Goal: Task Accomplishment & Management: Manage account settings

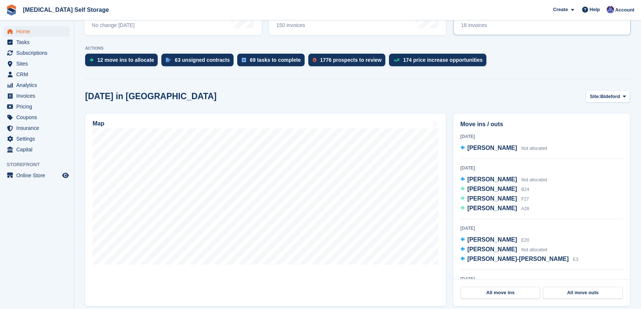
scroll to position [134, 0]
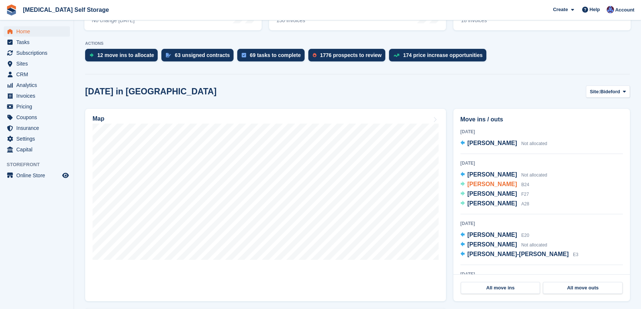
click at [488, 184] on span "[PERSON_NAME]" at bounding box center [492, 184] width 50 height 6
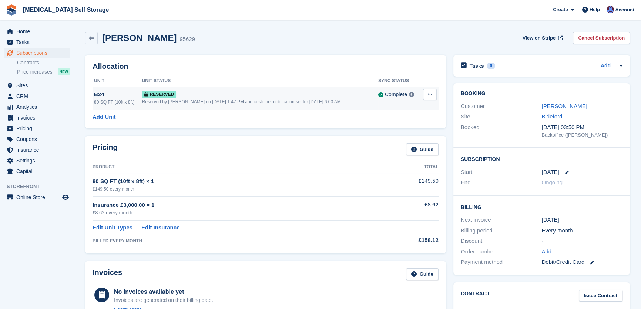
click at [185, 98] on div "Reserved by Helen Walker on 9th Aug, 1:47 PM and customer notification set for …" at bounding box center [260, 101] width 236 height 7
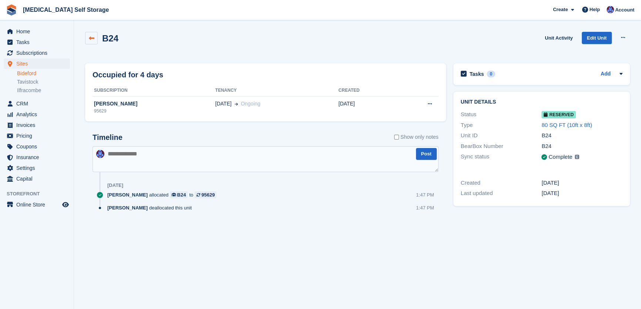
click at [90, 36] on icon at bounding box center [92, 39] width 6 height 6
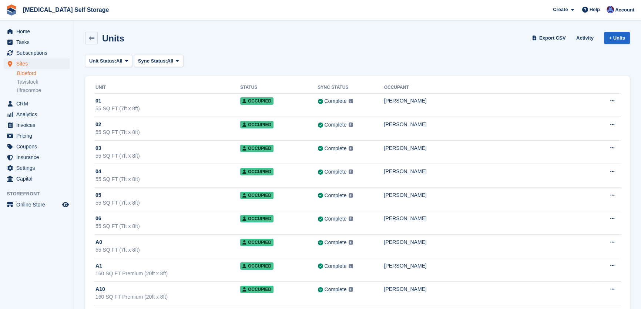
click at [90, 36] on icon at bounding box center [92, 39] width 6 height 6
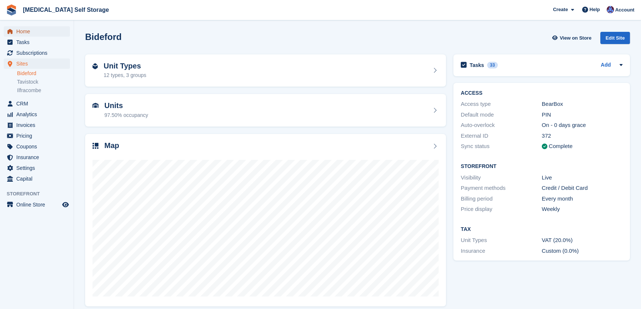
click at [22, 31] on span "Home" at bounding box center [38, 31] width 44 height 10
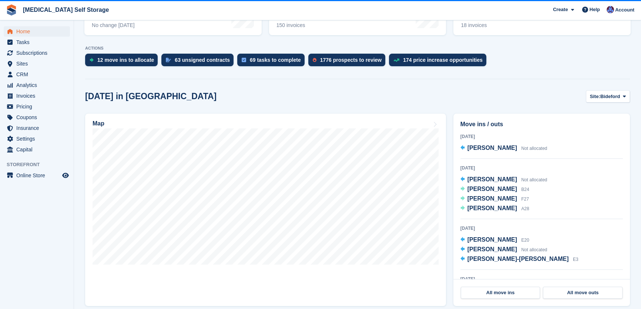
scroll to position [134, 0]
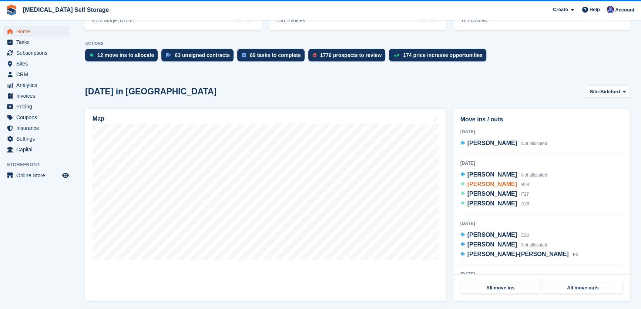
click at [483, 184] on span "[PERSON_NAME]" at bounding box center [492, 184] width 50 height 6
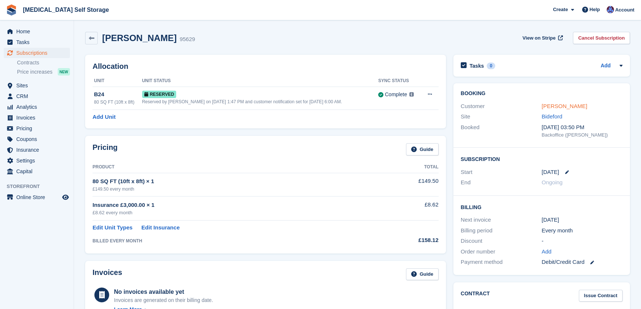
click at [567, 105] on link "David Rogers" at bounding box center [564, 106] width 46 height 6
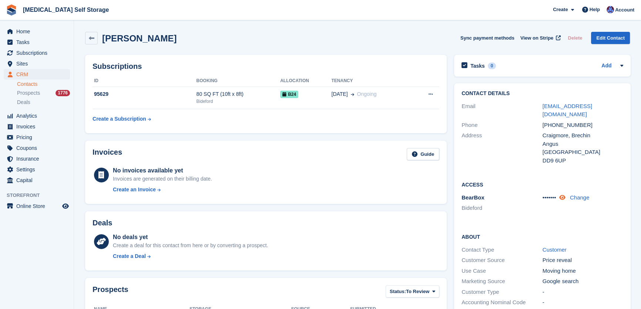
click at [564, 195] on icon at bounding box center [562, 198] width 6 height 6
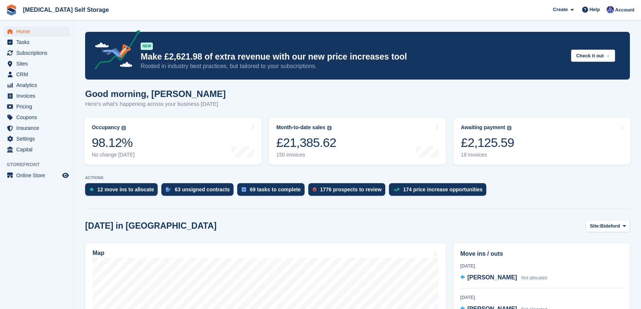
scroll to position [134, 0]
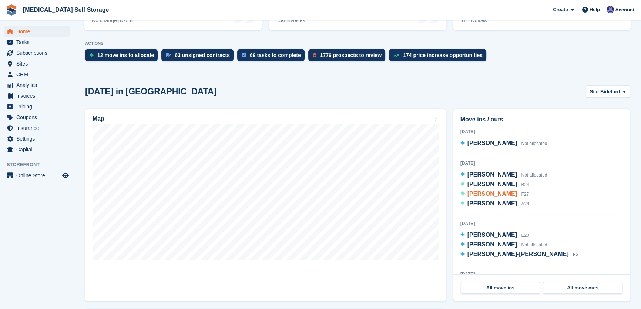
click at [501, 194] on span "[PERSON_NAME]" at bounding box center [492, 194] width 50 height 6
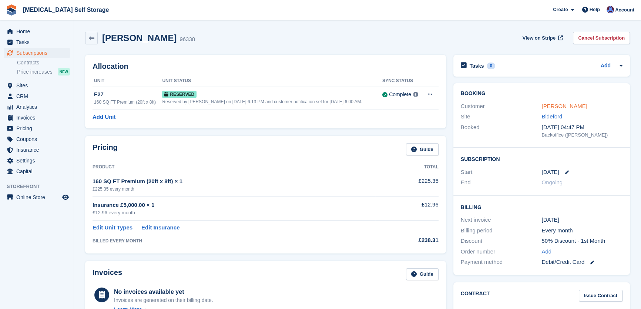
click at [554, 105] on link "Richard Hughes" at bounding box center [564, 106] width 46 height 6
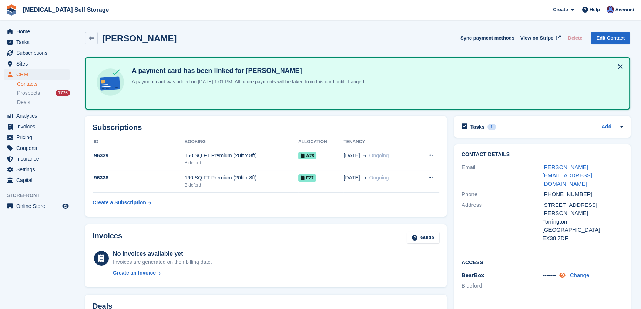
click at [561, 272] on icon at bounding box center [562, 275] width 6 height 6
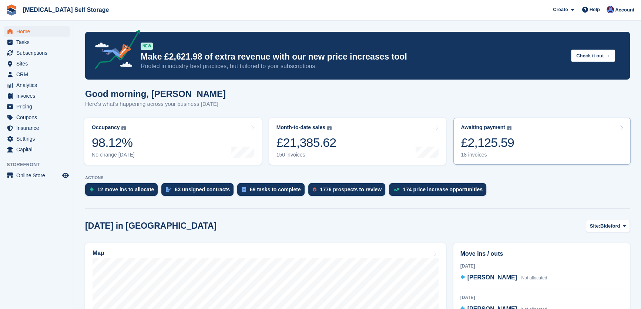
click at [470, 155] on div "18 invoices" at bounding box center [487, 155] width 53 height 6
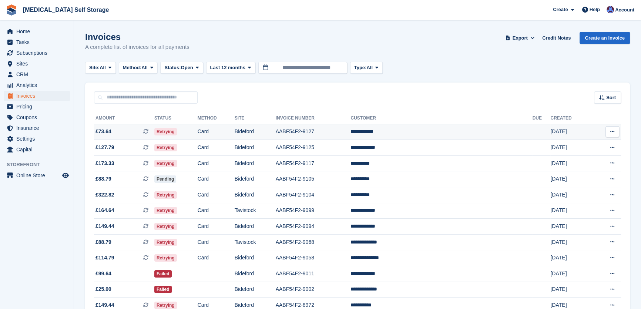
click at [337, 131] on td "AABF54F2-9127" at bounding box center [313, 132] width 75 height 16
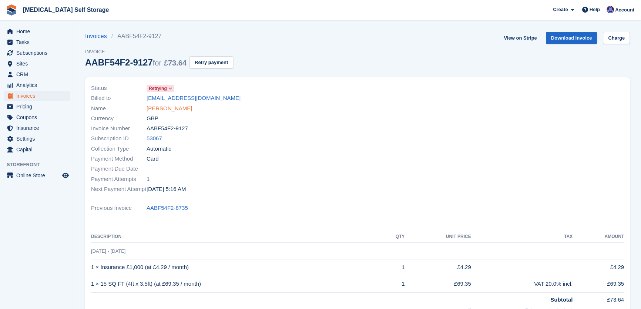
click at [158, 110] on link "[PERSON_NAME]" at bounding box center [170, 108] width 46 height 9
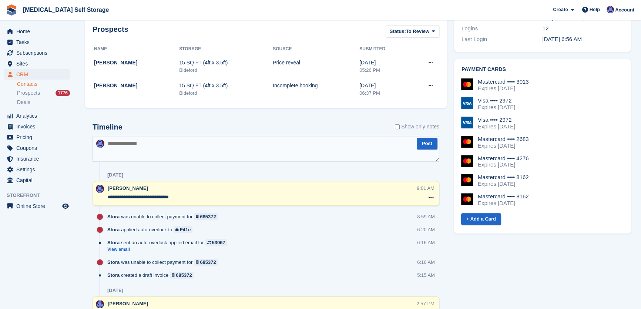
scroll to position [303, 0]
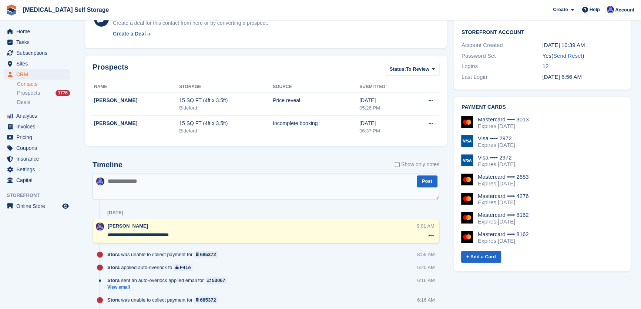
click at [107, 178] on textarea at bounding box center [266, 187] width 347 height 26
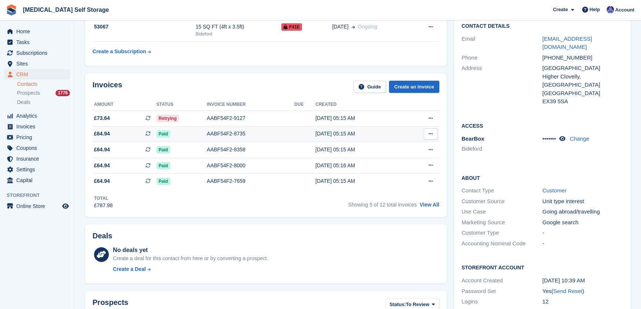
scroll to position [0, 0]
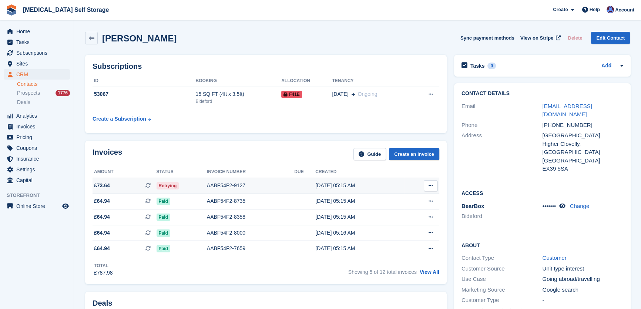
click at [170, 185] on span "Retrying" at bounding box center [168, 185] width 23 height 7
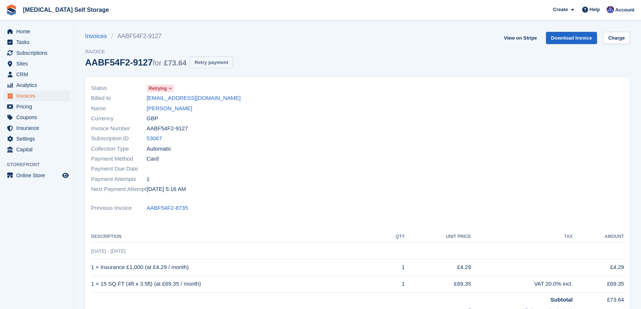
click at [207, 63] on button "Retry payment" at bounding box center [211, 62] width 44 height 12
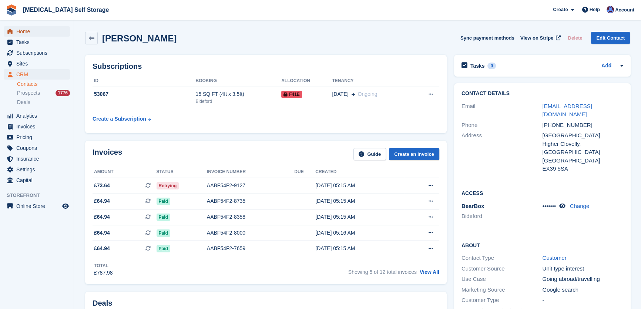
click at [30, 33] on span "Home" at bounding box center [38, 31] width 44 height 10
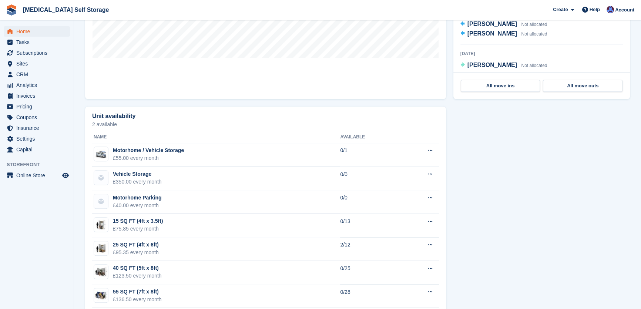
scroll to position [202, 0]
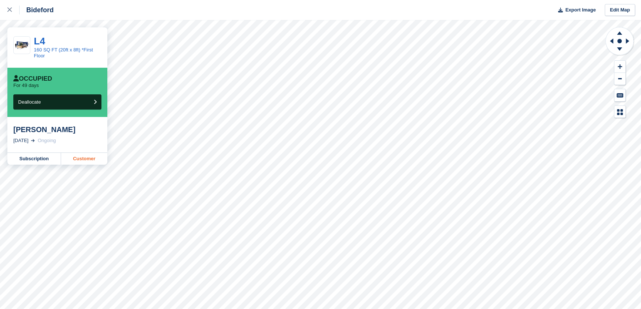
click at [98, 158] on link "Customer" at bounding box center [84, 159] width 46 height 12
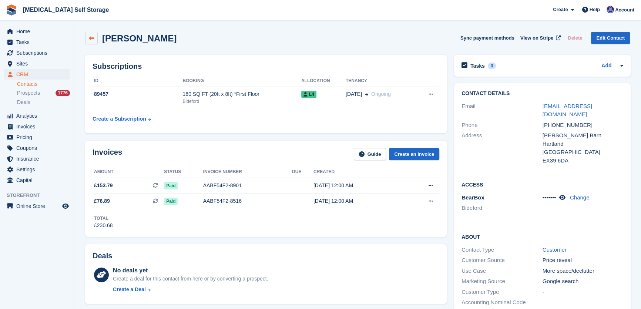
click at [88, 40] on link at bounding box center [91, 38] width 13 height 13
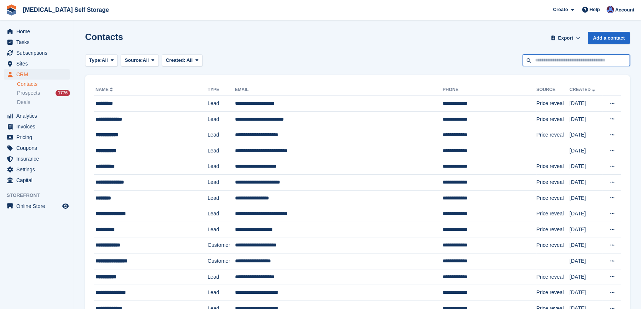
click at [537, 56] on input "text" at bounding box center [575, 60] width 107 height 12
type input "***"
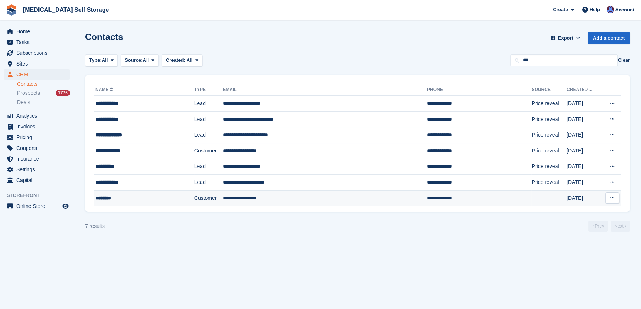
click at [147, 205] on td "********" at bounding box center [144, 198] width 100 height 16
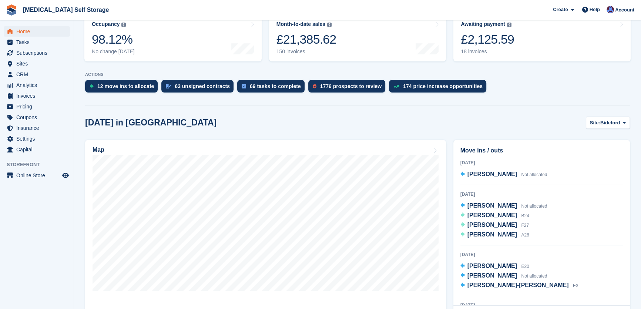
scroll to position [54, 0]
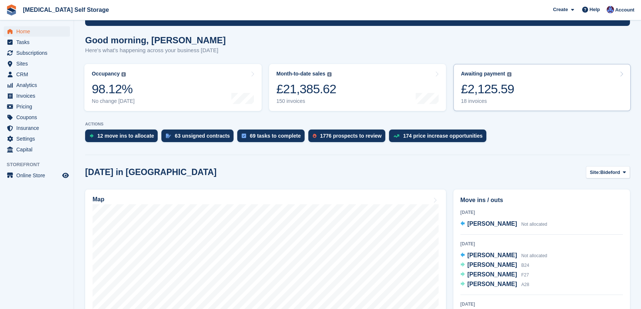
click at [476, 102] on div "18 invoices" at bounding box center [487, 101] width 53 height 6
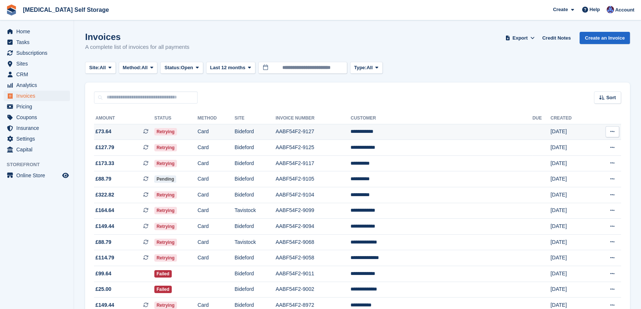
click at [446, 133] on td "**********" at bounding box center [441, 132] width 182 height 16
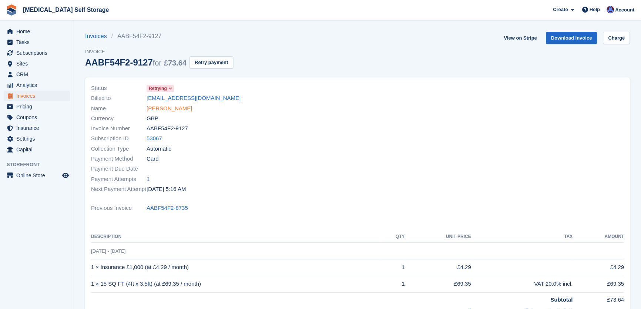
click at [161, 109] on link "Shawn Strait" at bounding box center [170, 108] width 46 height 9
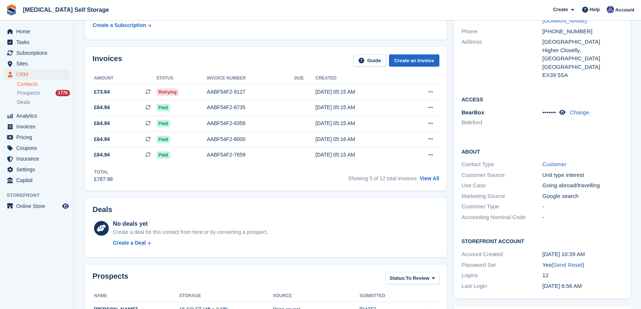
scroll to position [33, 0]
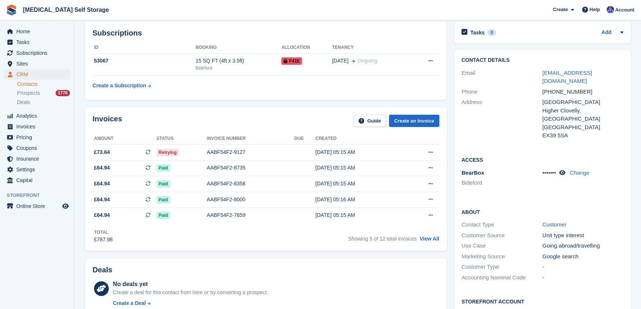
click at [577, 88] on div "+14172243394" at bounding box center [582, 92] width 81 height 9
drag, startPoint x: 578, startPoint y: 80, endPoint x: 572, endPoint y: 80, distance: 6.3
click at [579, 88] on div "+14172243394" at bounding box center [582, 92] width 81 height 9
drag, startPoint x: 571, startPoint y: 80, endPoint x: 563, endPoint y: 81, distance: 7.8
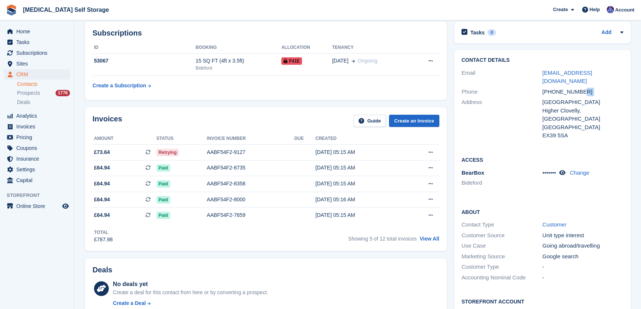
click at [570, 88] on div "+14172243394" at bounding box center [582, 92] width 81 height 9
click at [560, 88] on div "+14172243394" at bounding box center [582, 92] width 81 height 9
click at [595, 87] on div "Phone +14172243394" at bounding box center [542, 92] width 162 height 11
click at [581, 88] on div "+14172243394" at bounding box center [582, 92] width 81 height 9
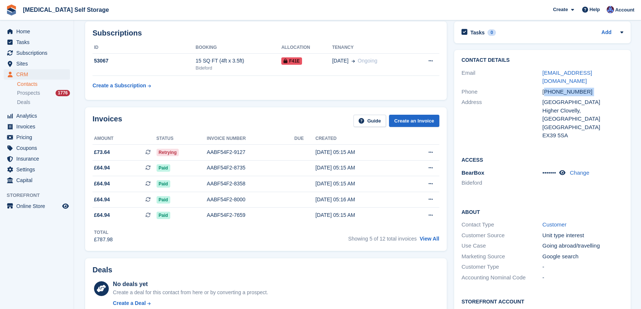
drag, startPoint x: 579, startPoint y: 81, endPoint x: 561, endPoint y: 81, distance: 18.5
click at [564, 88] on div "+14172243394" at bounding box center [582, 92] width 81 height 9
click at [531, 88] on div "Phone" at bounding box center [501, 92] width 81 height 9
click at [582, 88] on div "+14172243394" at bounding box center [582, 92] width 81 height 9
drag, startPoint x: 579, startPoint y: 81, endPoint x: 540, endPoint y: 86, distance: 39.9
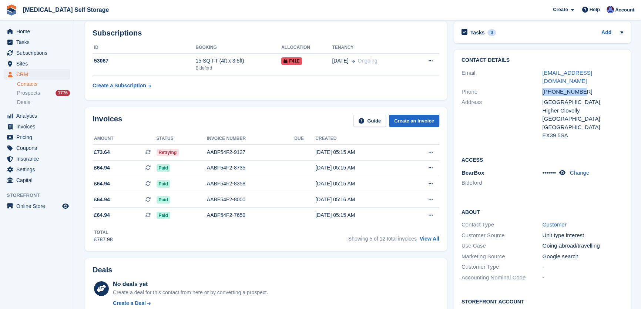
click at [540, 87] on div "Phone +14172243394" at bounding box center [542, 92] width 162 height 11
copy div "+14172243394"
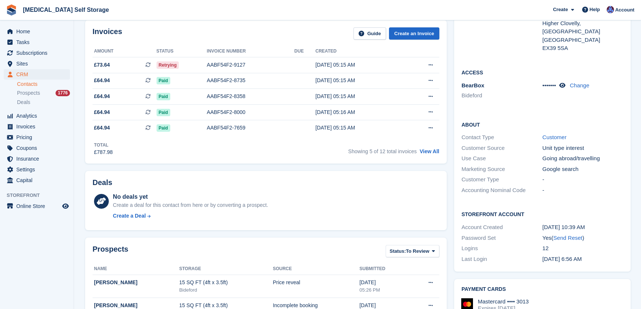
scroll to position [67, 0]
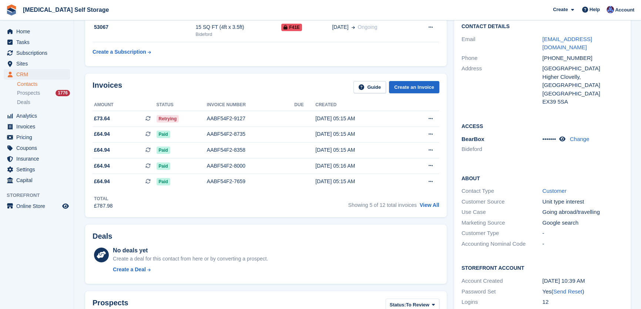
click at [511, 115] on div "Access BearBox Bideford ••••••• Change" at bounding box center [542, 141] width 177 height 52
drag, startPoint x: 581, startPoint y: 46, endPoint x: 537, endPoint y: 51, distance: 44.6
click at [537, 53] on div "Phone +14172243394" at bounding box center [542, 58] width 162 height 11
copy div "+14172243394"
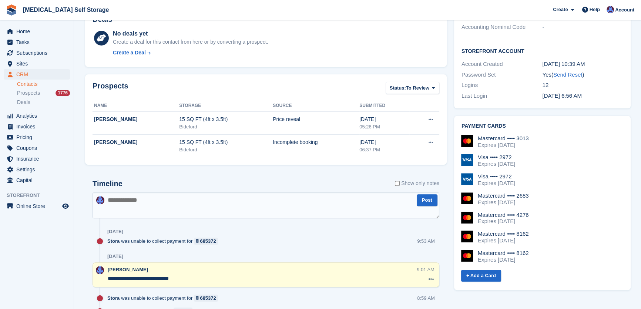
scroll to position [303, 0]
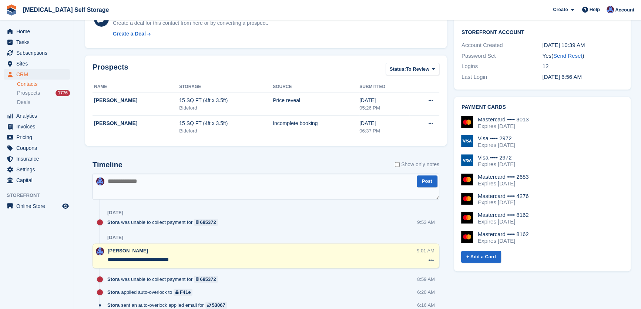
click at [112, 182] on textarea at bounding box center [266, 187] width 347 height 26
type textarea "**********"
click at [424, 181] on button "Post" at bounding box center [427, 181] width 21 height 12
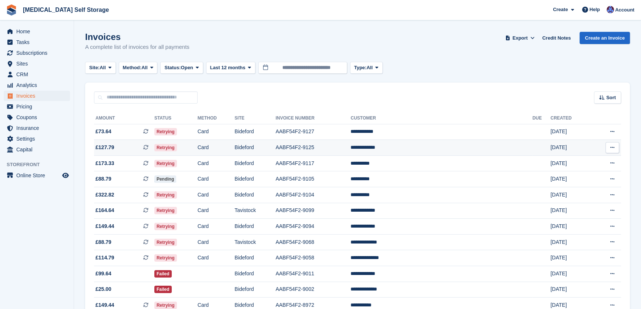
click at [334, 148] on td "AABF54F2-9125" at bounding box center [313, 148] width 75 height 16
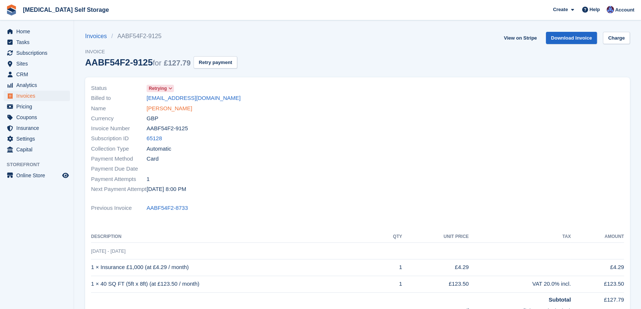
click at [171, 107] on link "[PERSON_NAME]" at bounding box center [170, 108] width 46 height 9
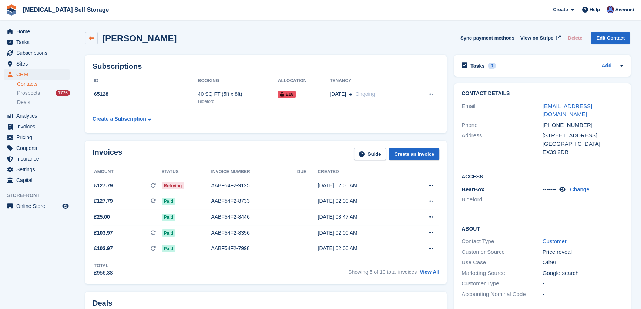
click at [91, 39] on icon at bounding box center [92, 39] width 6 height 6
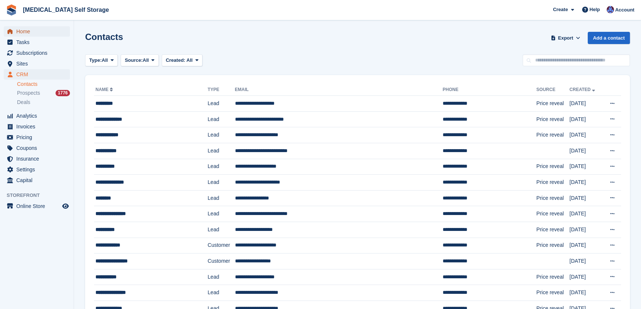
click at [40, 31] on span "Home" at bounding box center [38, 31] width 44 height 10
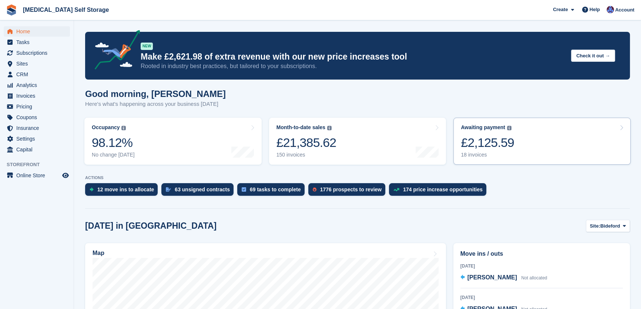
click at [483, 154] on div "18 invoices" at bounding box center [487, 155] width 53 height 6
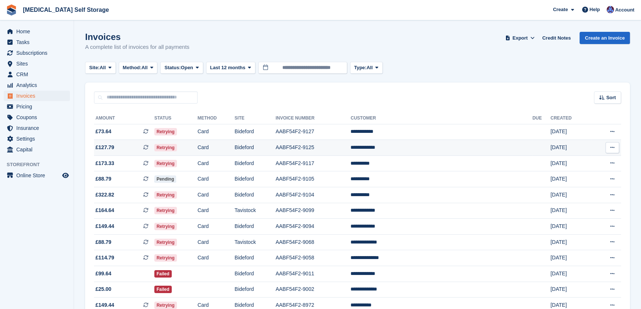
click at [334, 148] on td "AABF54F2-9125" at bounding box center [313, 148] width 75 height 16
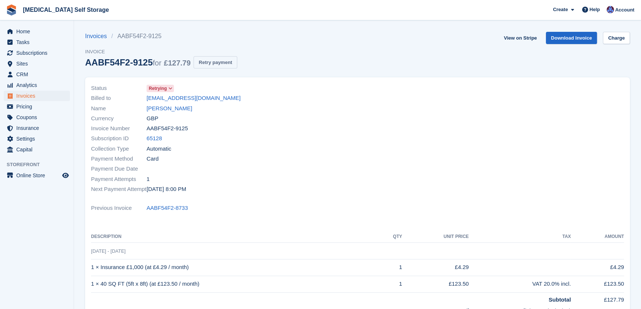
click at [206, 63] on button "Retry payment" at bounding box center [216, 62] width 44 height 12
click at [167, 109] on link "[PERSON_NAME]" at bounding box center [170, 108] width 46 height 9
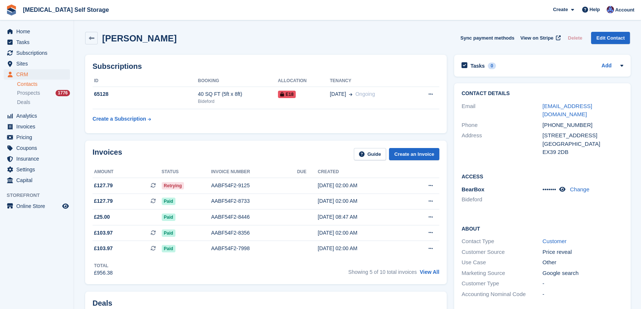
click at [542, 121] on div "+447586164522" at bounding box center [582, 125] width 81 height 9
drag, startPoint x: 542, startPoint y: 118, endPoint x: 574, endPoint y: 118, distance: 31.5
click at [574, 121] on div "+447586164522" at bounding box center [582, 125] width 81 height 9
copy div "+447586164522"
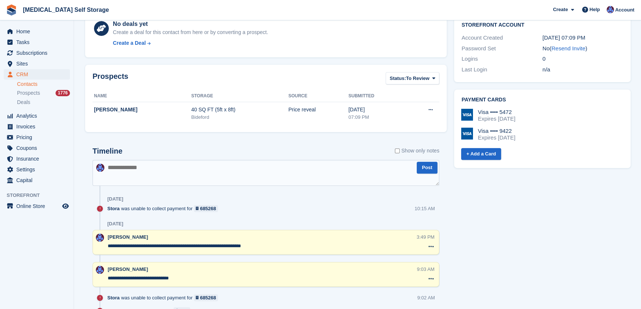
scroll to position [303, 0]
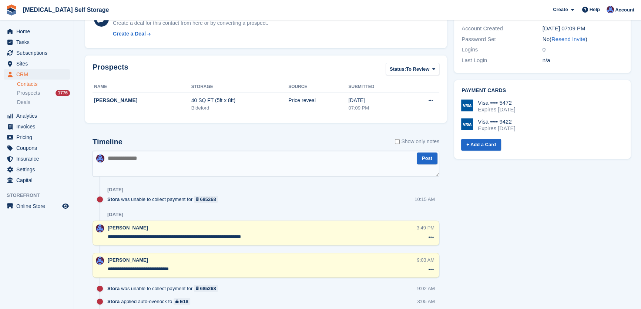
click at [108, 160] on textarea at bounding box center [266, 164] width 347 height 26
type textarea "**********"
click at [426, 159] on button "Post" at bounding box center [427, 158] width 21 height 12
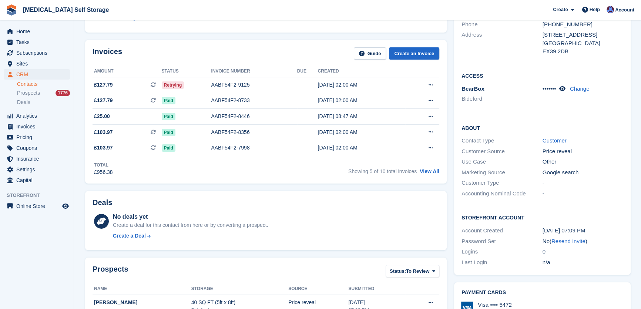
scroll to position [0, 0]
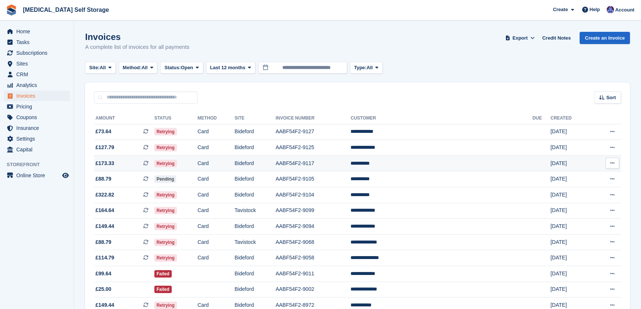
click at [419, 163] on td "**********" at bounding box center [441, 163] width 182 height 16
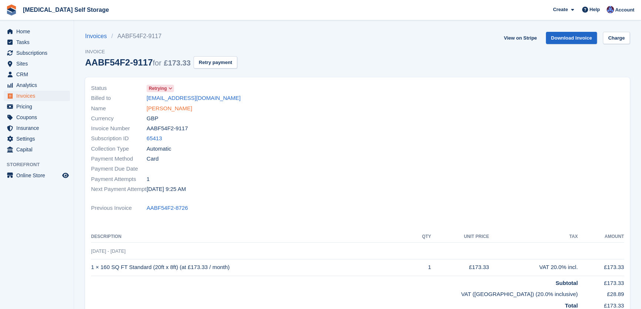
click at [157, 111] on link "Iain Platt" at bounding box center [170, 108] width 46 height 9
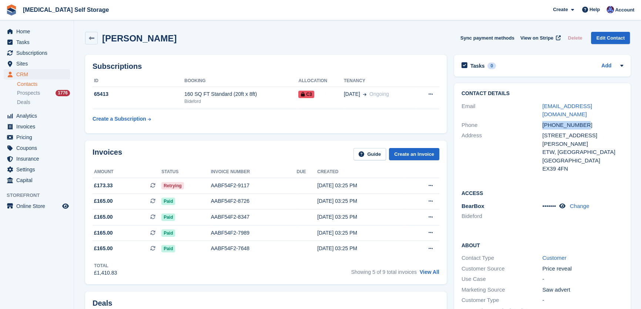
drag, startPoint x: 583, startPoint y: 115, endPoint x: 538, endPoint y: 116, distance: 45.2
click at [538, 120] on div "Phone +447827726276" at bounding box center [542, 125] width 162 height 11
copy div "+447827726276"
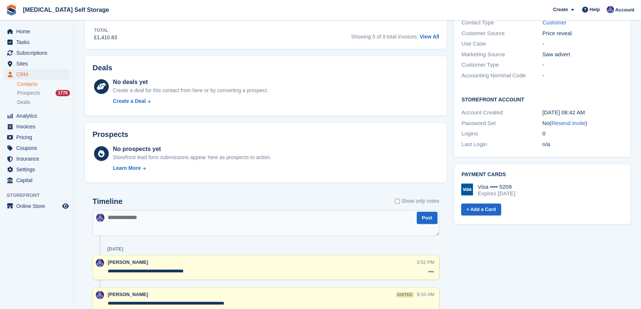
scroll to position [303, 0]
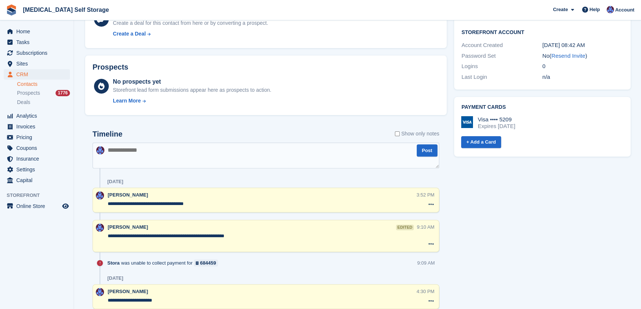
click at [108, 149] on textarea at bounding box center [266, 155] width 347 height 26
click at [174, 151] on textarea "**********" at bounding box center [266, 155] width 347 height 26
type textarea "**********"
click at [424, 151] on button "Post" at bounding box center [427, 150] width 21 height 12
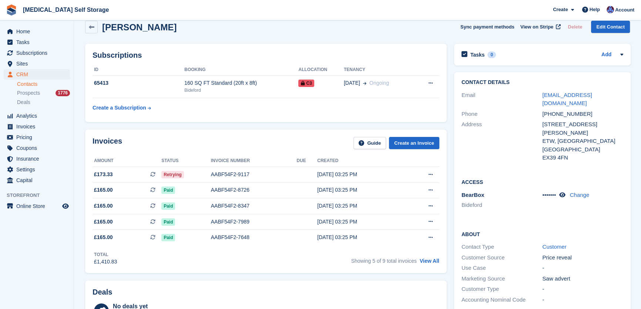
scroll to position [0, 0]
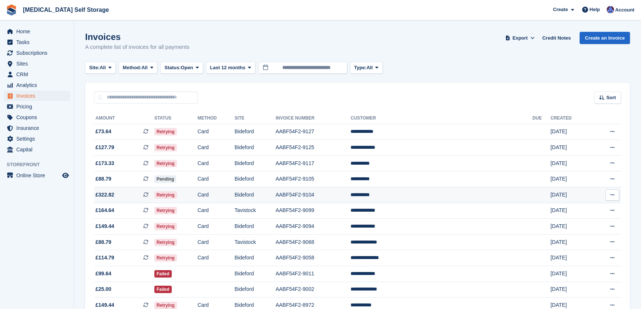
click at [426, 196] on td "**********" at bounding box center [441, 195] width 182 height 16
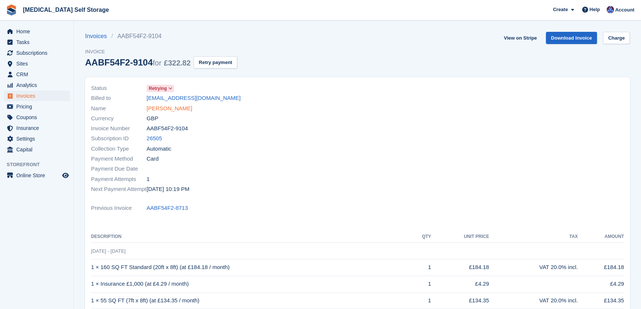
click at [164, 107] on link "[PERSON_NAME]" at bounding box center [170, 108] width 46 height 9
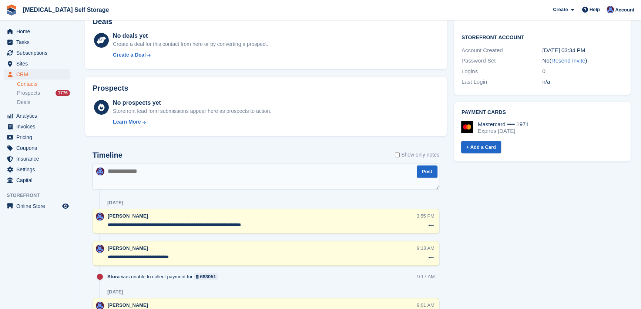
scroll to position [303, 0]
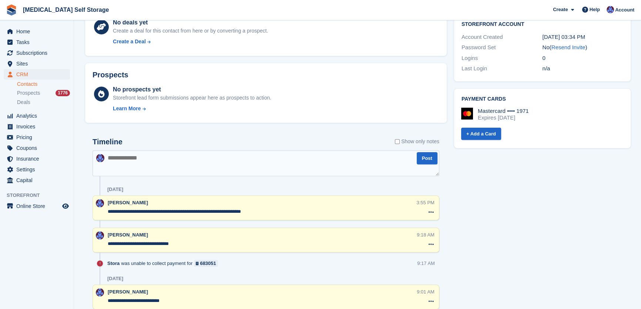
click at [272, 212] on textarea "**********" at bounding box center [262, 211] width 309 height 7
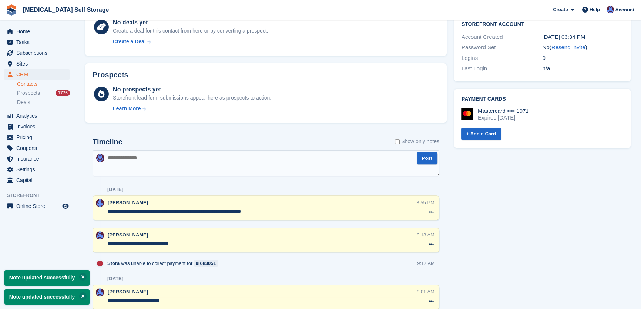
type textarea "**********"
click at [242, 274] on div "[DATE]" at bounding box center [273, 279] width 332 height 12
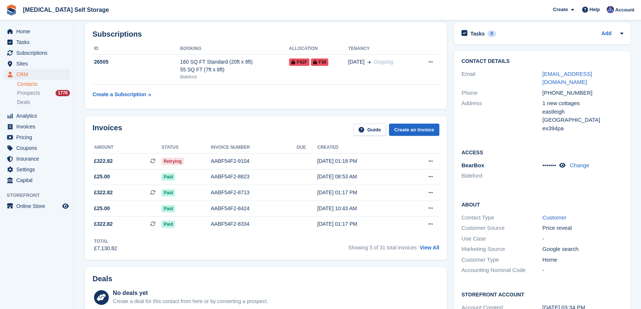
scroll to position [0, 0]
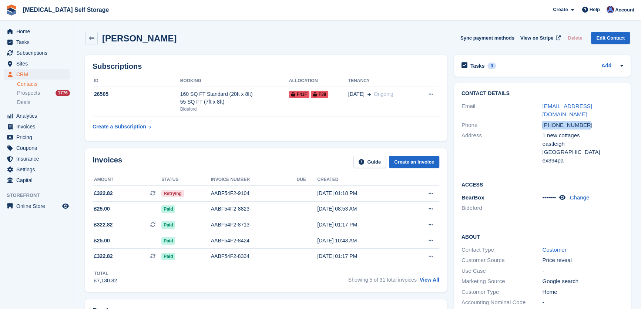
drag, startPoint x: 581, startPoint y: 117, endPoint x: 535, endPoint y: 119, distance: 45.6
click at [537, 120] on div "Phone +447771729761" at bounding box center [542, 125] width 162 height 11
click at [535, 121] on div "Phone" at bounding box center [501, 125] width 81 height 9
copy div "+447771729761"
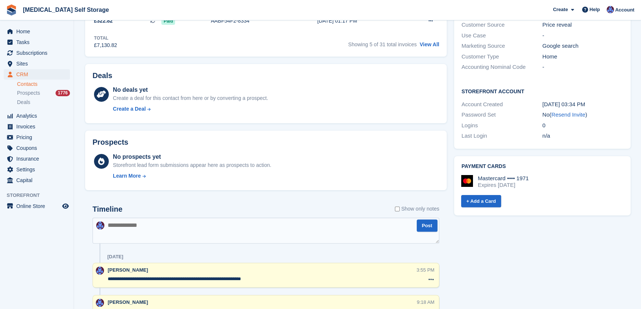
scroll to position [336, 0]
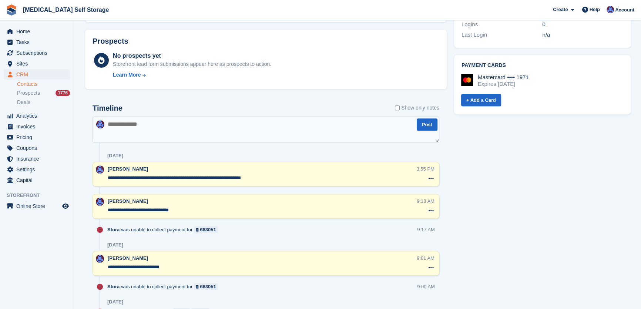
click at [109, 125] on textarea at bounding box center [266, 130] width 347 height 26
type textarea "**********"
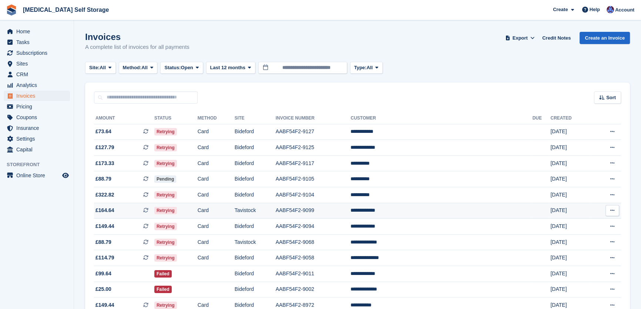
click at [351, 212] on td "AABF54F2-9099" at bounding box center [313, 211] width 75 height 16
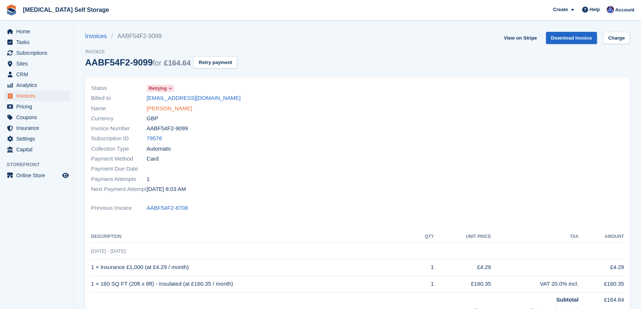
click at [162, 109] on link "[PERSON_NAME]" at bounding box center [170, 108] width 46 height 9
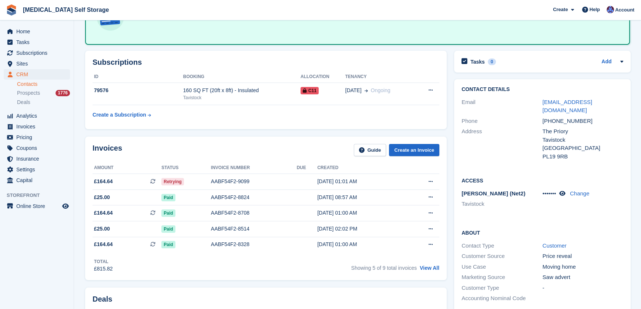
scroll to position [33, 0]
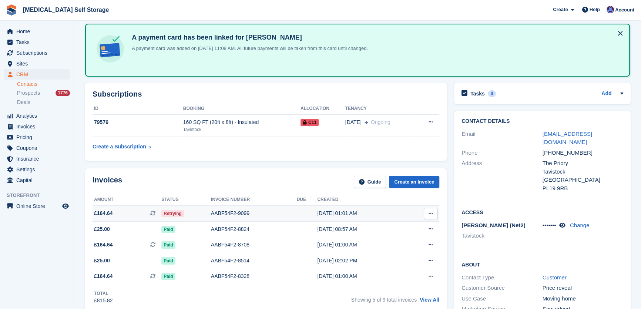
click at [166, 214] on span "Retrying" at bounding box center [172, 213] width 23 height 7
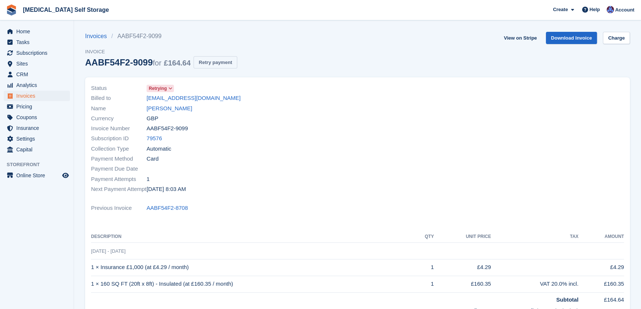
click at [221, 64] on button "Retry payment" at bounding box center [216, 62] width 44 height 12
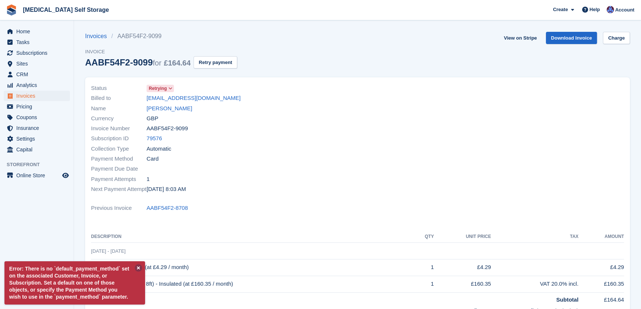
click at [135, 265] on button at bounding box center [138, 267] width 7 height 7
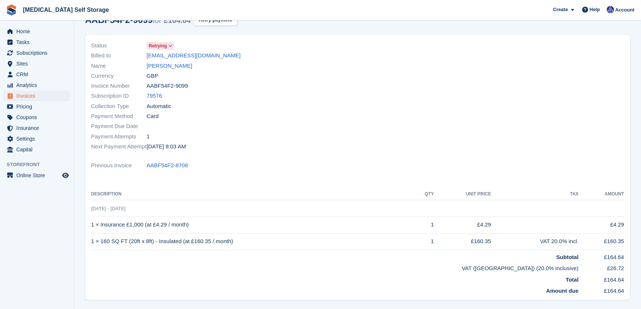
scroll to position [67, 0]
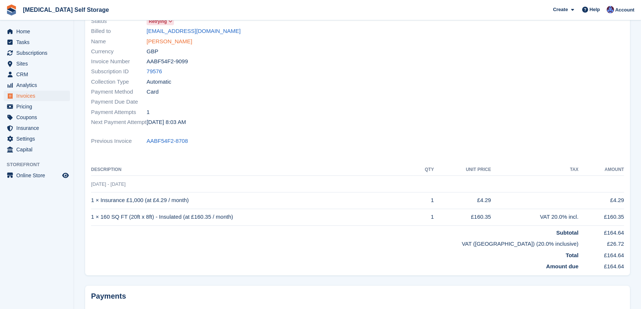
click at [173, 40] on link "[PERSON_NAME]" at bounding box center [170, 41] width 46 height 9
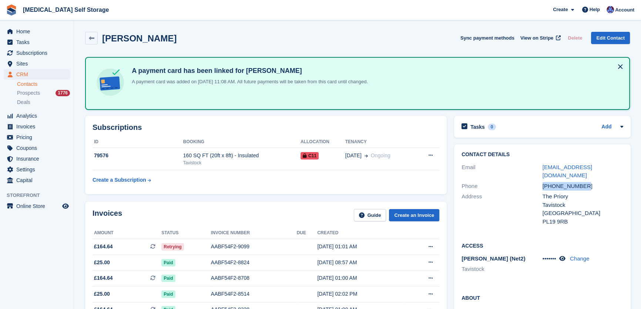
drag, startPoint x: 583, startPoint y: 175, endPoint x: 534, endPoint y: 182, distance: 49.7
click at [535, 182] on div "Phone +447387987906" at bounding box center [542, 186] width 162 height 11
copy div "+447387987906"
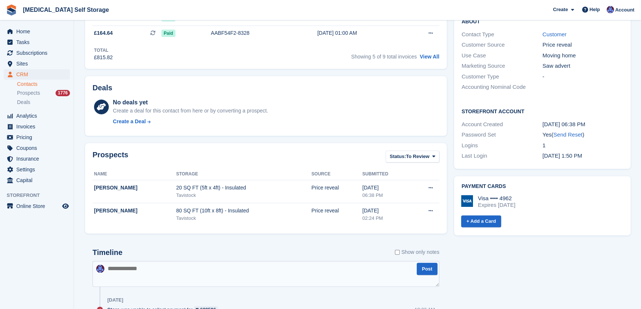
scroll to position [403, 0]
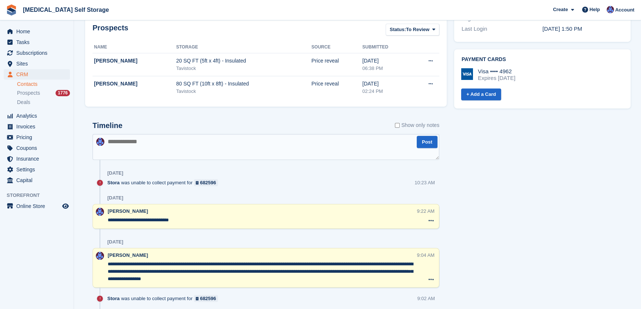
click at [115, 140] on textarea at bounding box center [266, 147] width 347 height 26
type textarea "**********"
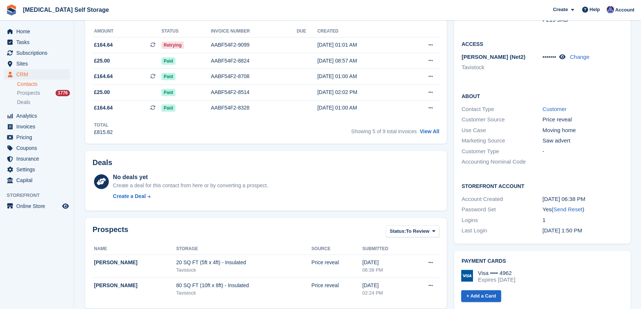
scroll to position [0, 0]
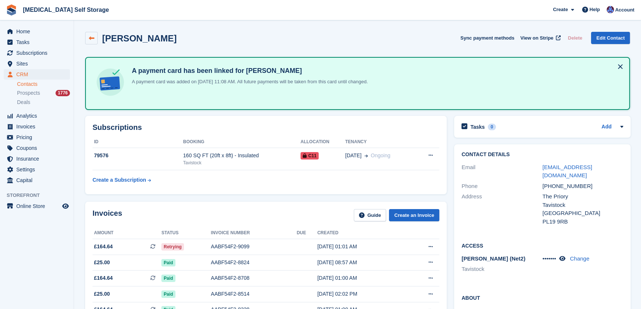
click at [91, 41] on link at bounding box center [91, 38] width 13 height 13
click at [19, 29] on span "Home" at bounding box center [38, 31] width 44 height 10
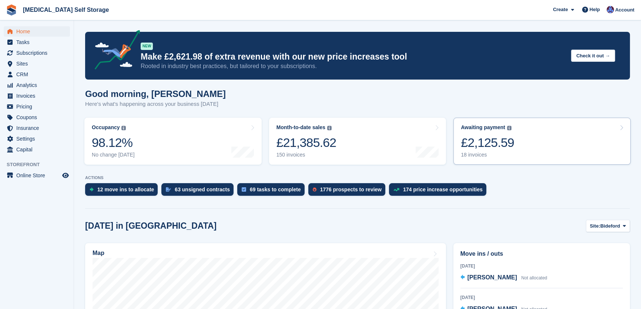
click at [480, 155] on div "18 invoices" at bounding box center [487, 155] width 53 height 6
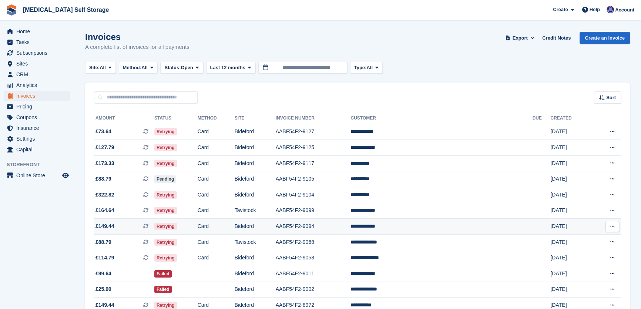
click at [198, 228] on td "Retrying" at bounding box center [175, 227] width 43 height 16
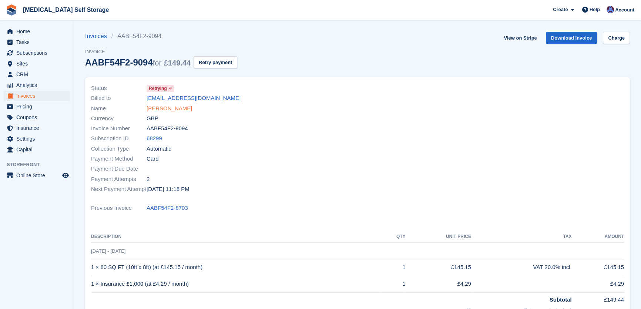
click at [176, 109] on link "[PERSON_NAME]" at bounding box center [170, 108] width 46 height 9
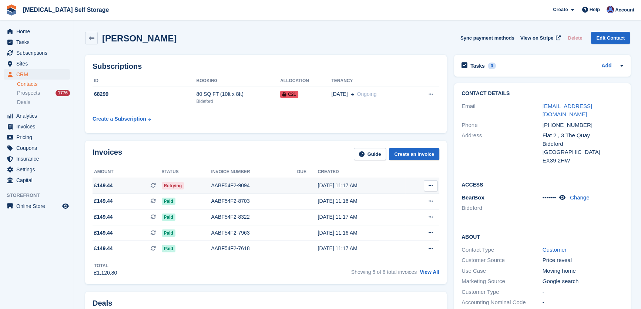
click at [175, 186] on span "Retrying" at bounding box center [173, 185] width 23 height 7
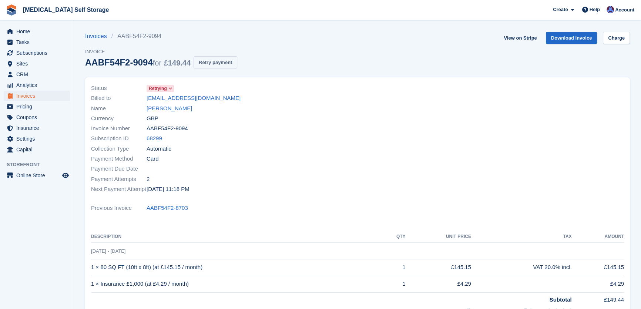
click at [226, 63] on button "Retry payment" at bounding box center [216, 62] width 44 height 12
click at [161, 110] on link "[PERSON_NAME]" at bounding box center [170, 108] width 46 height 9
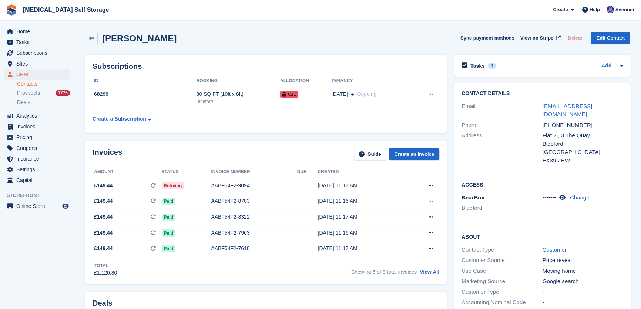
click at [584, 121] on div "[PHONE_NUMBER]" at bounding box center [582, 125] width 81 height 9
click at [583, 121] on div "[PHONE_NUMBER]" at bounding box center [582, 125] width 81 height 9
click at [576, 120] on div "Phone [PHONE_NUMBER]" at bounding box center [542, 125] width 162 height 11
click at [588, 121] on div "[PHONE_NUMBER]" at bounding box center [582, 125] width 81 height 9
drag, startPoint x: 581, startPoint y: 117, endPoint x: 539, endPoint y: 114, distance: 41.5
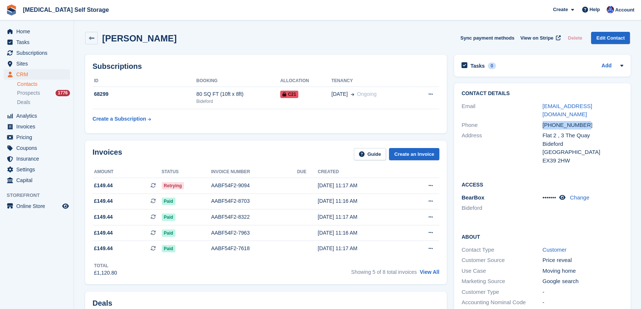
click at [539, 120] on div "Phone +447765987925" at bounding box center [542, 125] width 162 height 11
copy div "+447765987925"
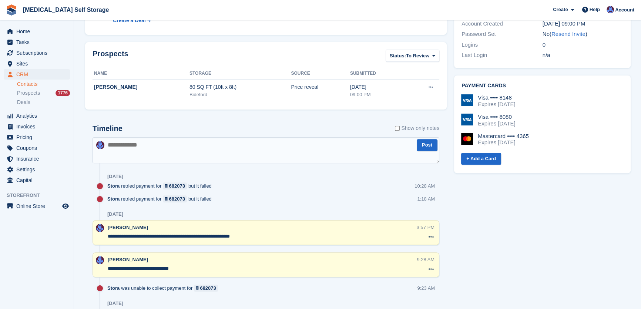
scroll to position [336, 0]
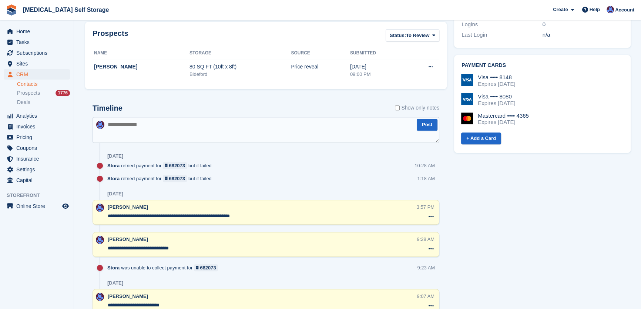
click at [126, 124] on textarea at bounding box center [266, 130] width 347 height 26
type textarea "**********"
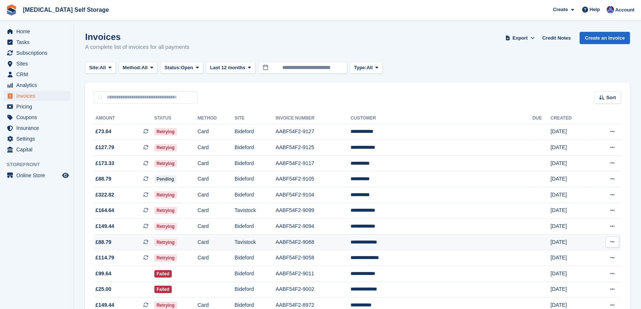
click at [276, 245] on td "Tavistock" at bounding box center [255, 242] width 41 height 16
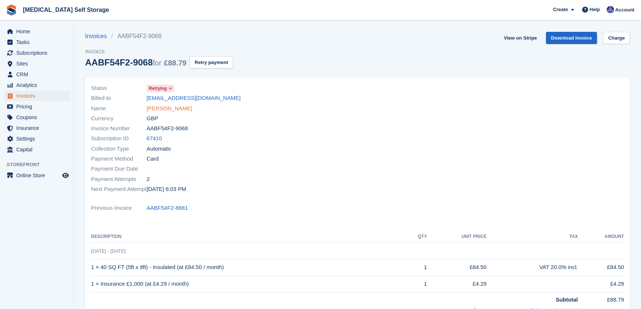
click at [162, 108] on link "[PERSON_NAME]" at bounding box center [170, 108] width 46 height 9
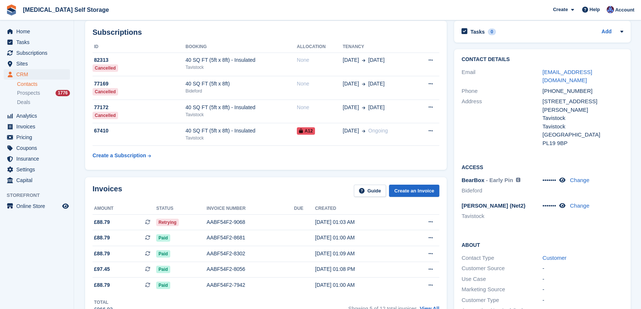
scroll to position [33, 0]
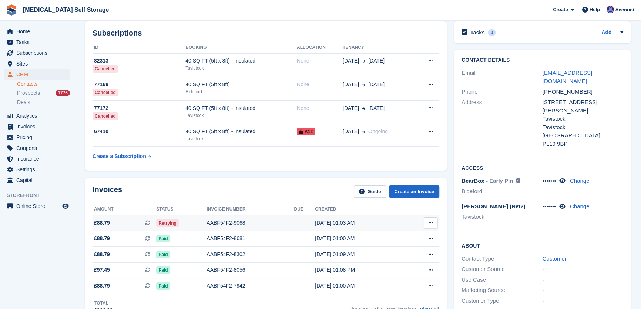
click at [168, 222] on span "Retrying" at bounding box center [167, 222] width 23 height 7
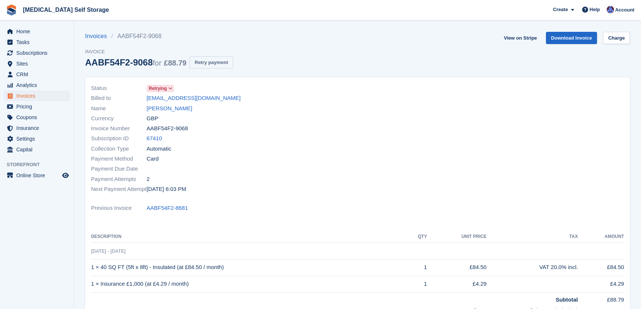
click at [216, 64] on button "Retry payment" at bounding box center [211, 62] width 44 height 12
click at [165, 108] on link "[PERSON_NAME]" at bounding box center [170, 108] width 46 height 9
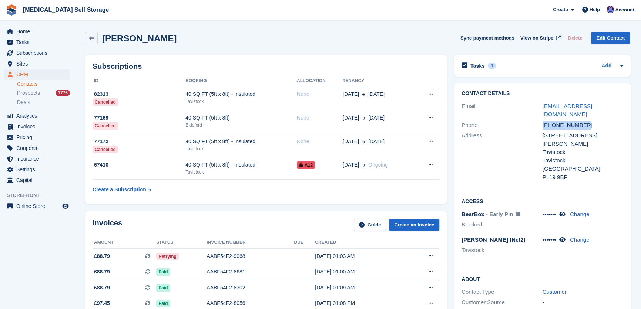
drag, startPoint x: 588, startPoint y: 117, endPoint x: 536, endPoint y: 119, distance: 52.2
click at [536, 120] on div "Phone +447950740601" at bounding box center [542, 125] width 162 height 11
copy div "[PHONE_NUMBER]"
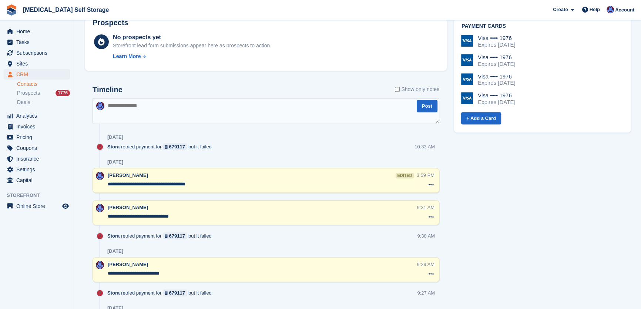
scroll to position [437, 0]
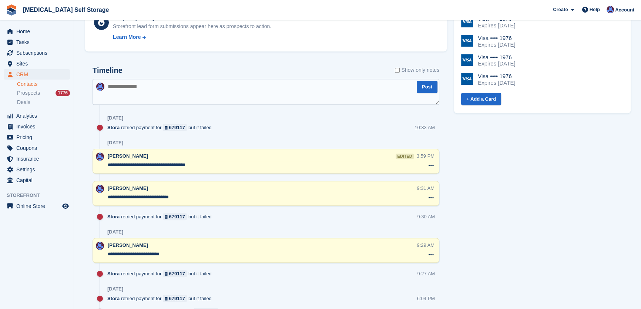
click at [112, 86] on textarea at bounding box center [266, 92] width 347 height 26
type textarea "**********"
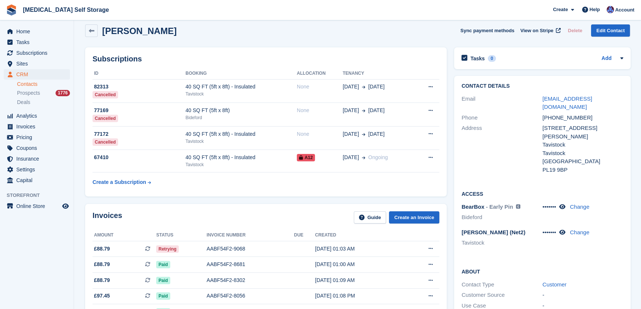
scroll to position [0, 0]
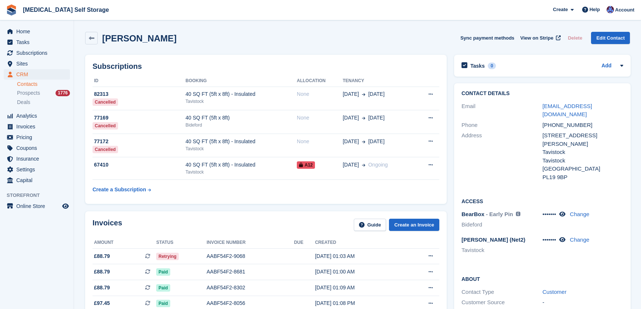
scroll to position [33, 0]
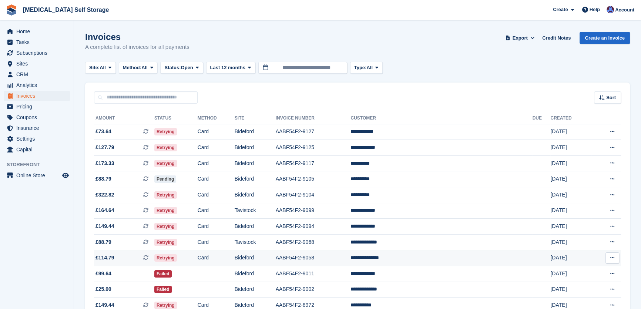
click at [198, 262] on td "Retrying" at bounding box center [175, 258] width 43 height 16
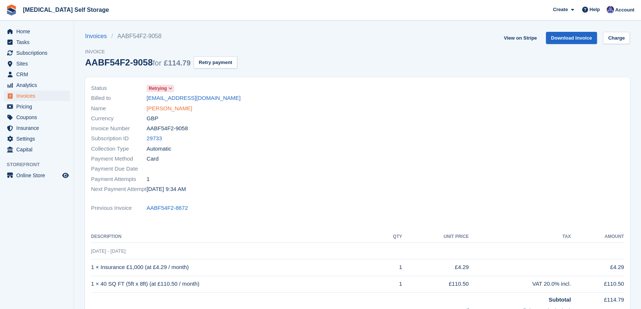
click at [177, 110] on link "[PERSON_NAME]" at bounding box center [170, 108] width 46 height 9
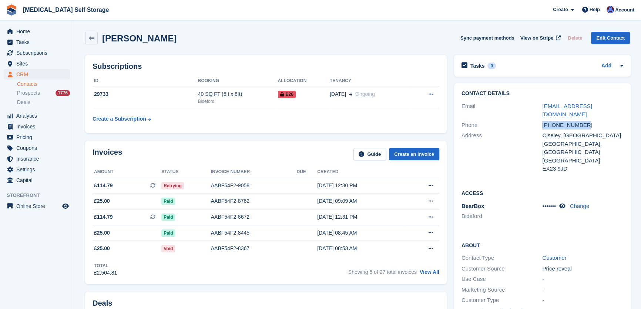
drag, startPoint x: 583, startPoint y: 114, endPoint x: 536, endPoint y: 115, distance: 47.0
click at [536, 120] on div "Phone +447581530692" at bounding box center [542, 125] width 162 height 11
copy div "+447581530692"
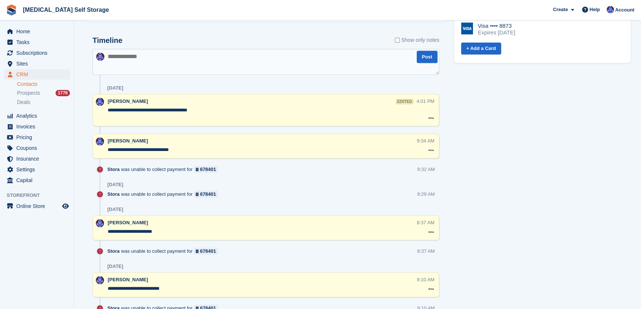
scroll to position [303, 0]
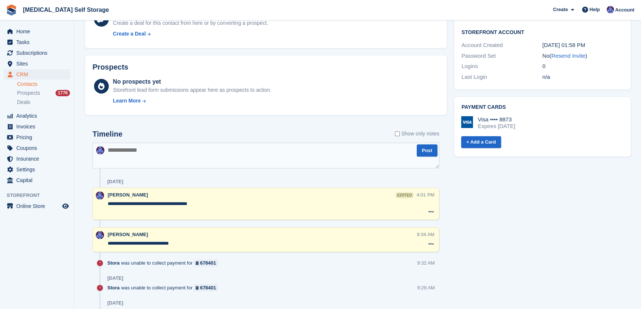
click at [114, 151] on textarea at bounding box center [266, 155] width 347 height 26
type textarea "**********"
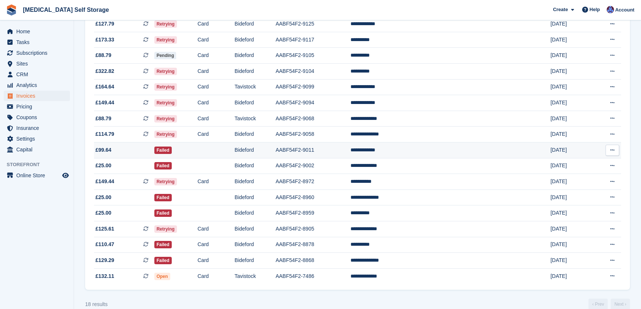
scroll to position [134, 0]
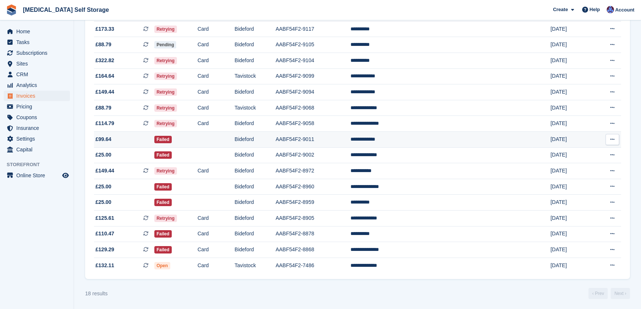
click at [351, 141] on td "AABF54F2-9011" at bounding box center [313, 140] width 75 height 16
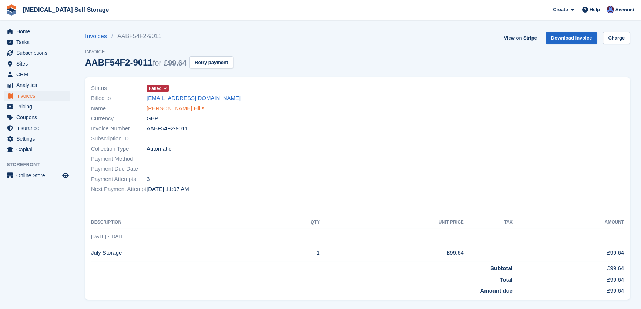
click at [172, 108] on link "[PERSON_NAME] Hills" at bounding box center [176, 108] width 58 height 9
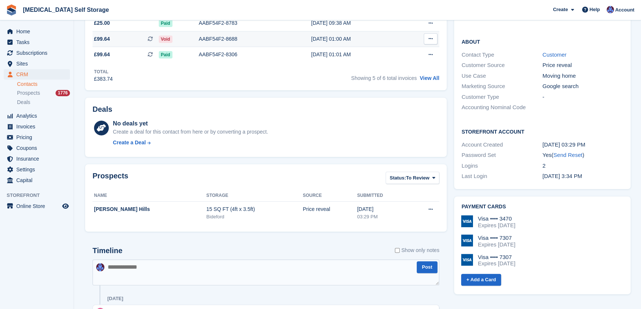
scroll to position [134, 0]
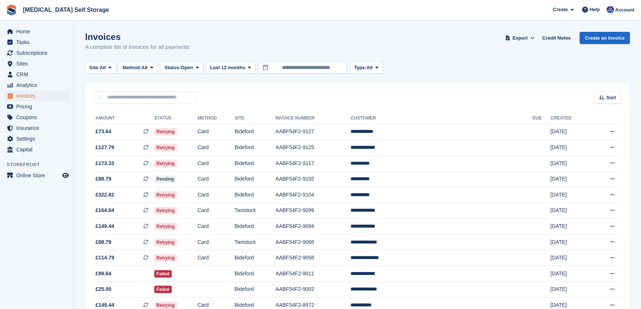
scroll to position [134, 0]
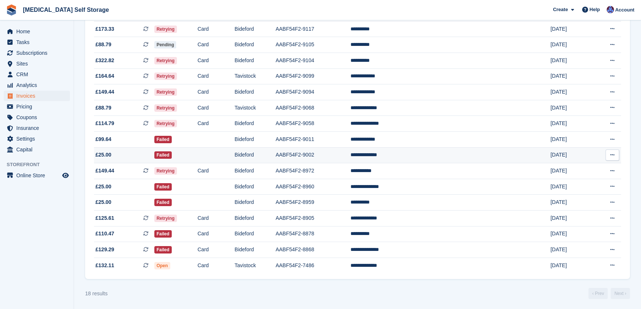
click at [438, 159] on td "**********" at bounding box center [441, 155] width 182 height 16
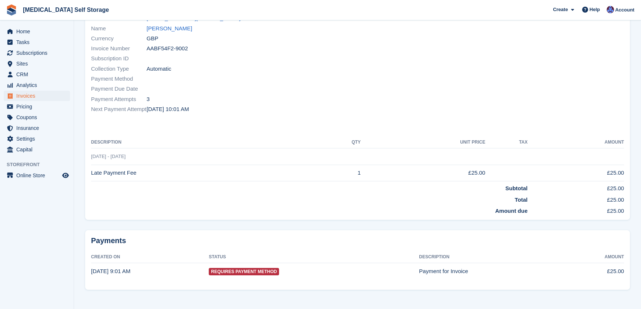
scroll to position [85, 0]
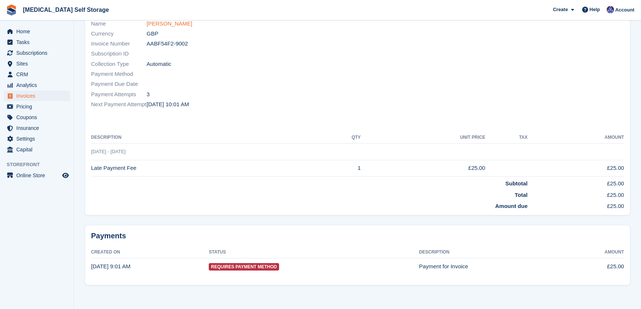
click at [178, 22] on link "[PERSON_NAME]" at bounding box center [170, 24] width 46 height 9
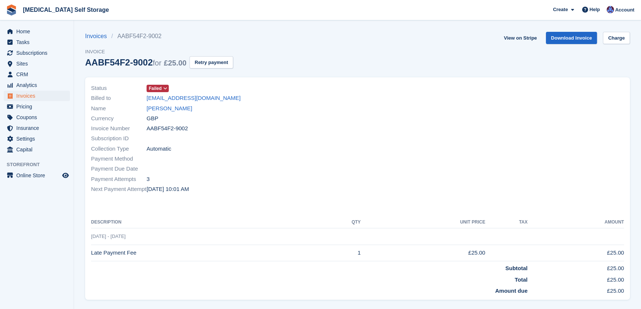
scroll to position [85, 0]
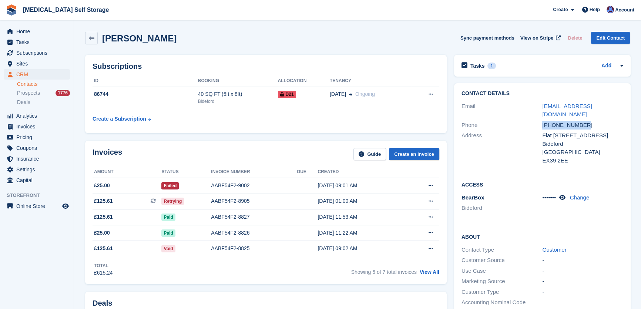
drag, startPoint x: 582, startPoint y: 115, endPoint x: 530, endPoint y: 119, distance: 52.0
click at [530, 120] on div "Phone +447352345529" at bounding box center [542, 125] width 162 height 11
copy div "+447352345529"
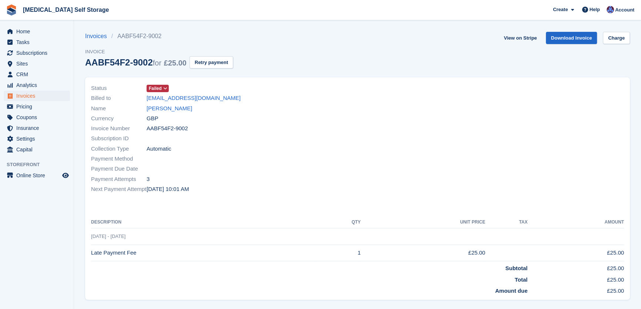
scroll to position [85, 0]
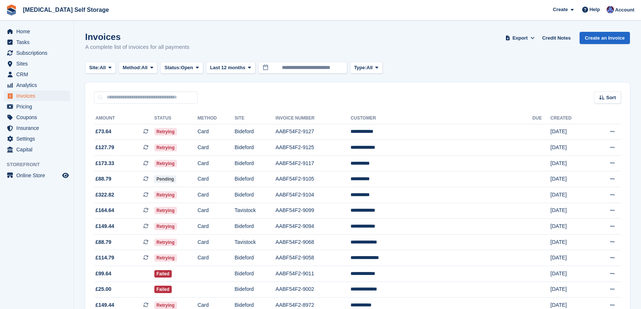
scroll to position [134, 0]
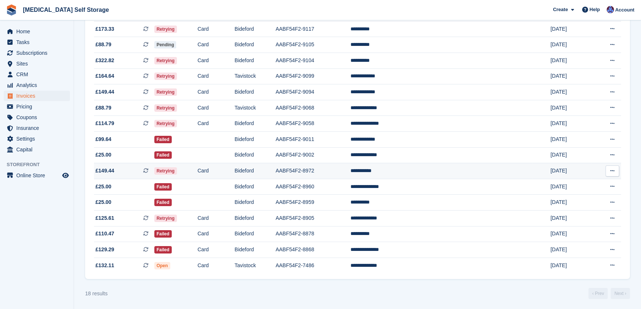
click at [235, 174] on td "Card" at bounding box center [216, 171] width 37 height 16
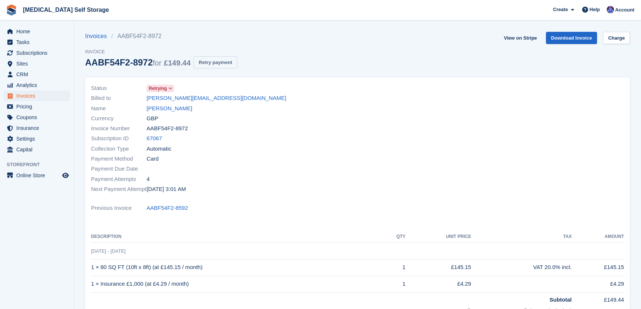
click at [207, 60] on button "Retry payment" at bounding box center [216, 62] width 44 height 12
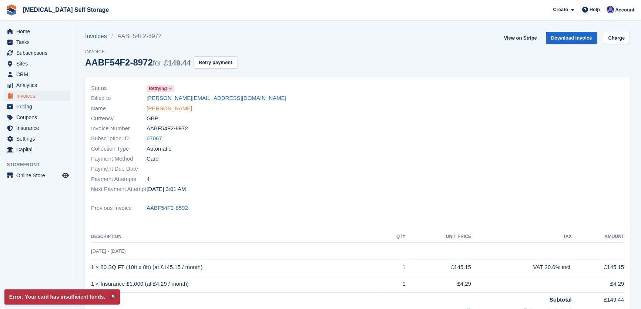
click at [174, 108] on link "Danny Brown" at bounding box center [170, 108] width 46 height 9
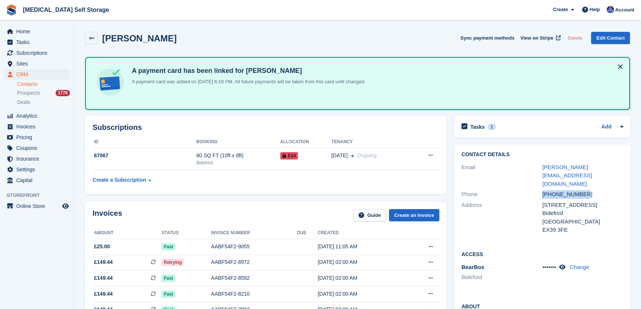
drag, startPoint x: 585, startPoint y: 178, endPoint x: 536, endPoint y: 181, distance: 48.6
click at [536, 189] on div "Phone +447484531943" at bounding box center [542, 194] width 162 height 11
copy div "+447484531943"
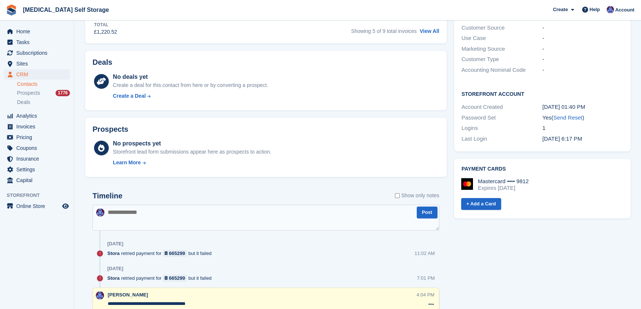
scroll to position [303, 0]
click at [107, 212] on textarea at bounding box center [266, 217] width 347 height 26
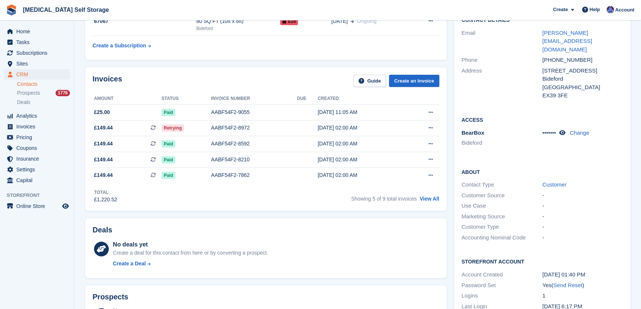
scroll to position [0, 0]
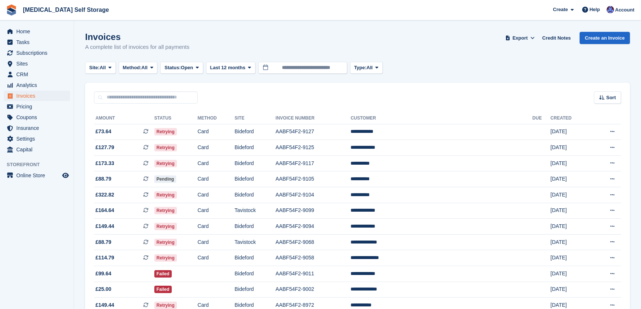
scroll to position [134, 0]
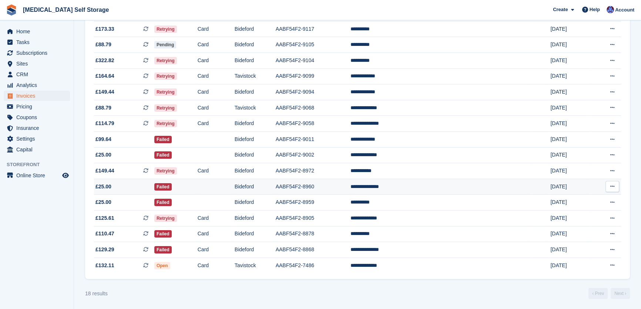
click at [351, 192] on td "AABF54F2-8960" at bounding box center [313, 187] width 75 height 16
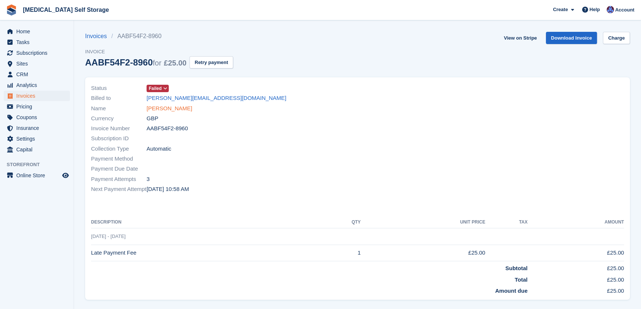
click at [178, 109] on link "Travis Whiteman" at bounding box center [170, 108] width 46 height 9
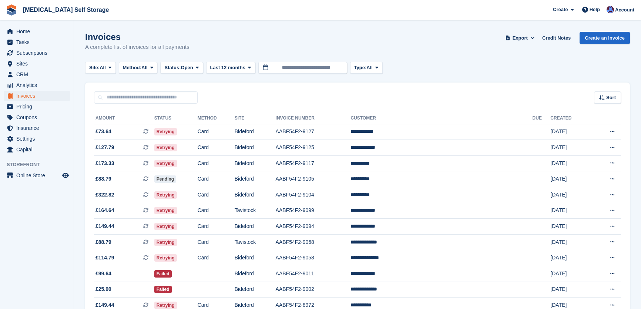
scroll to position [134, 0]
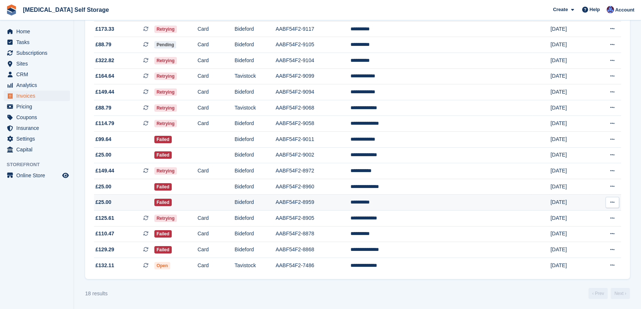
click at [332, 206] on td "AABF54F2-8959" at bounding box center [313, 203] width 75 height 16
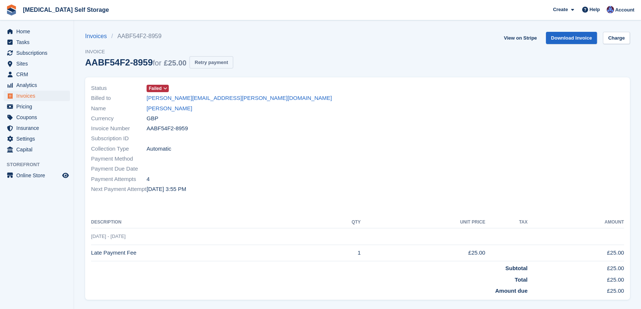
click at [209, 60] on button "Retry payment" at bounding box center [211, 62] width 44 height 12
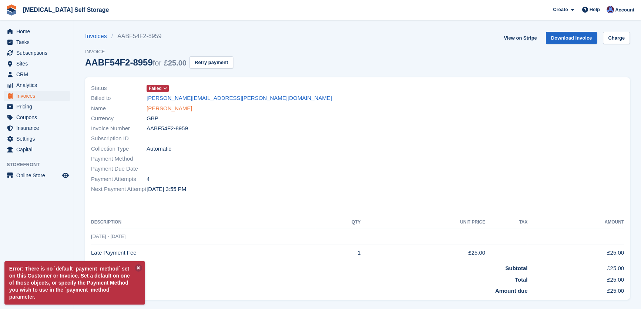
click at [152, 107] on link "Lee Stokes" at bounding box center [170, 108] width 46 height 9
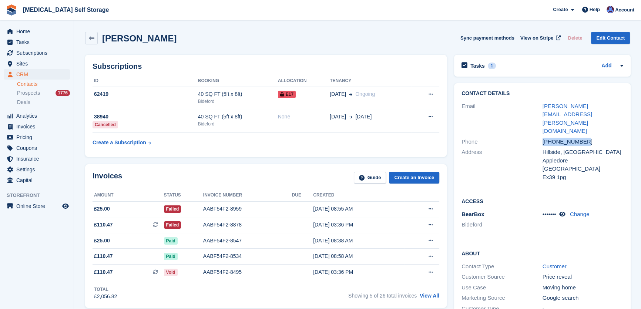
drag, startPoint x: 581, startPoint y: 114, endPoint x: 539, endPoint y: 117, distance: 41.2
click at [539, 137] on div "Phone +447545939561" at bounding box center [542, 142] width 162 height 11
copy div "+447545939561"
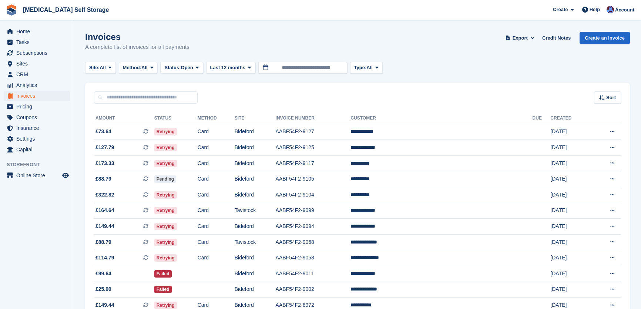
scroll to position [134, 0]
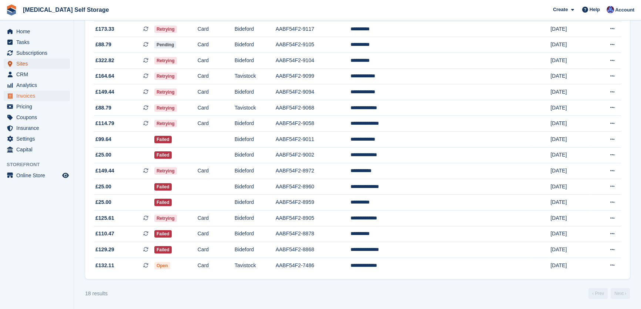
click at [38, 63] on span "Sites" at bounding box center [38, 63] width 44 height 10
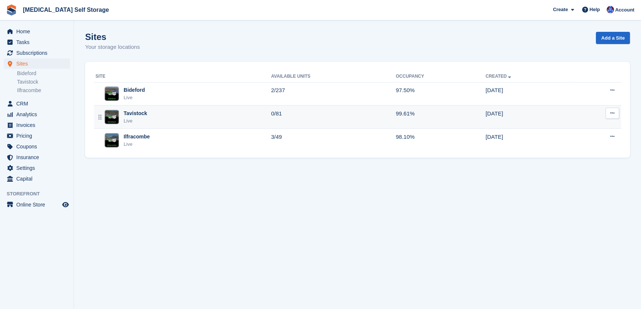
click at [186, 117] on div "Tavistock Live" at bounding box center [182, 117] width 175 height 15
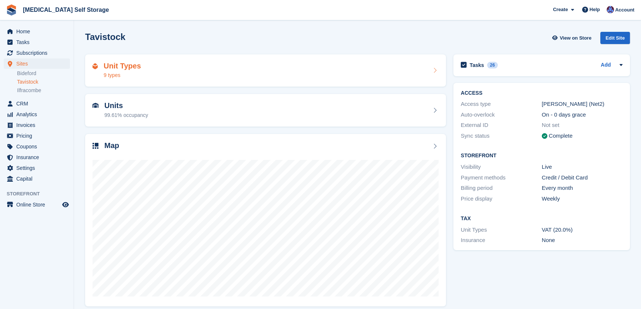
click at [183, 71] on div "Unit Types 9 types" at bounding box center [266, 71] width 346 height 18
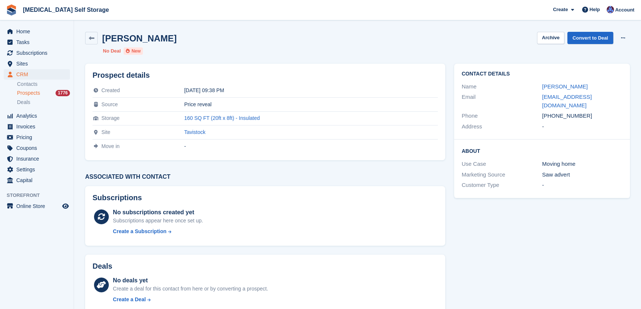
drag, startPoint x: 584, startPoint y: 105, endPoint x: 525, endPoint y: 105, distance: 58.1
click at [525, 111] on div "Phone +447751236466" at bounding box center [541, 116] width 161 height 11
copy div "+447751236466"
click at [29, 32] on span "Home" at bounding box center [38, 31] width 44 height 10
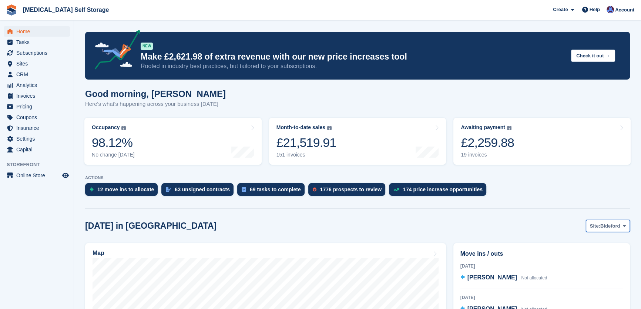
click at [625, 226] on icon at bounding box center [624, 225] width 3 height 5
click at [580, 258] on link "Tavistock" at bounding box center [594, 256] width 64 height 13
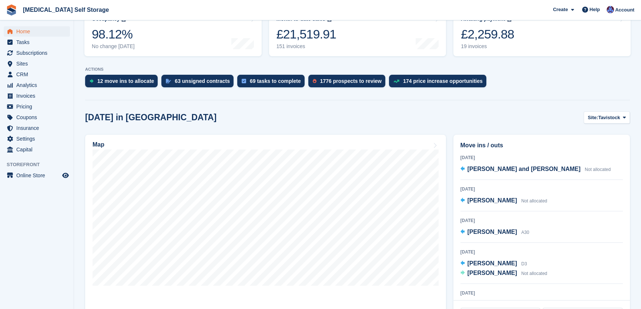
scroll to position [134, 0]
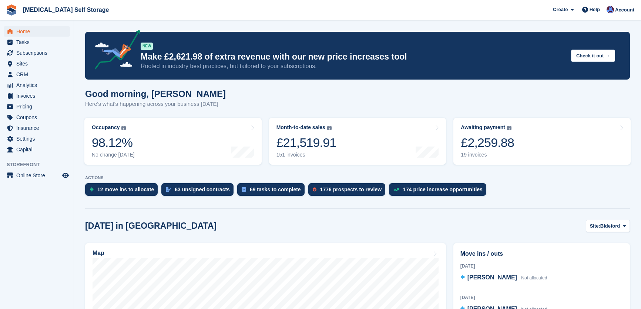
scroll to position [134, 0]
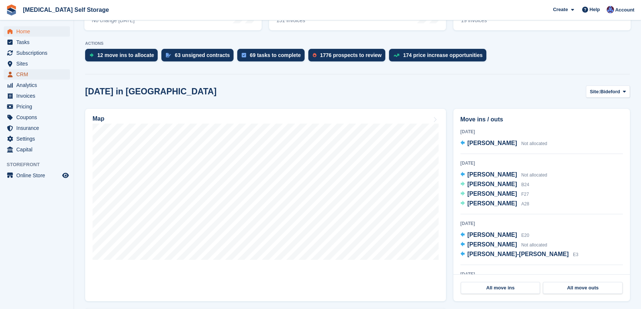
click at [26, 74] on span "CRM" at bounding box center [38, 74] width 44 height 10
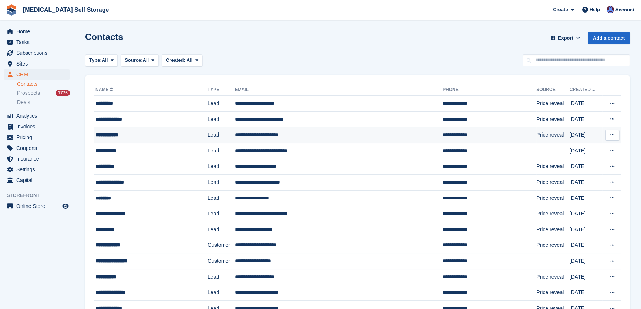
click at [126, 136] on div "**********" at bounding box center [141, 135] width 93 height 8
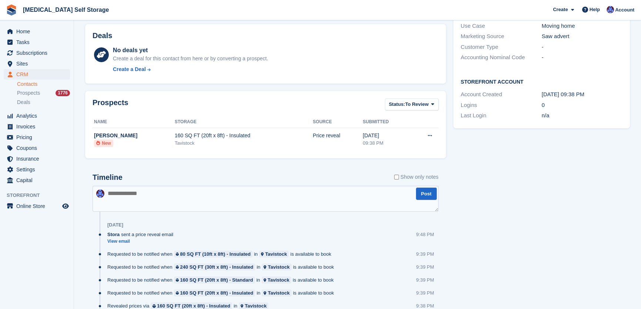
scroll to position [214, 0]
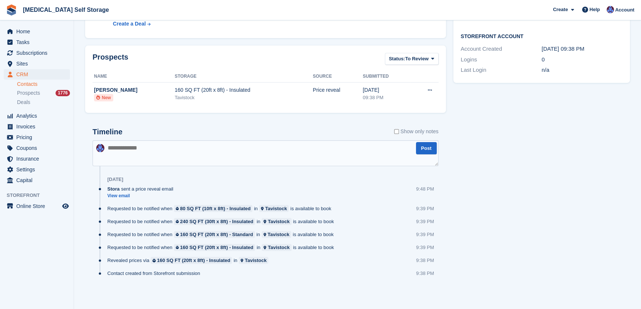
click at [120, 146] on textarea at bounding box center [266, 153] width 346 height 26
type textarea "**********"
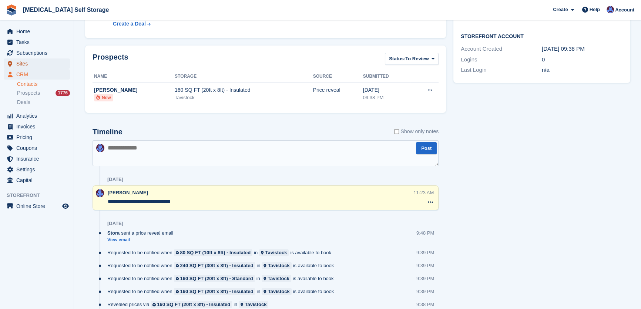
click at [28, 63] on span "Sites" at bounding box center [38, 63] width 44 height 10
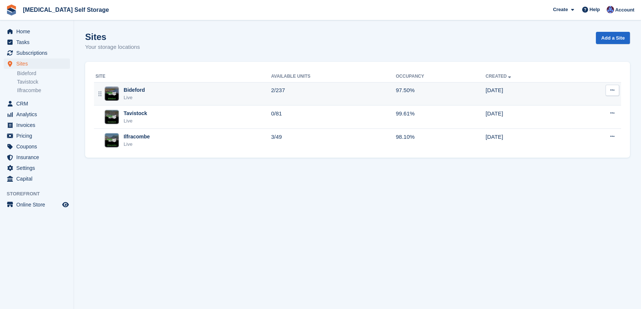
click at [262, 94] on div "Bideford Live" at bounding box center [182, 93] width 175 height 15
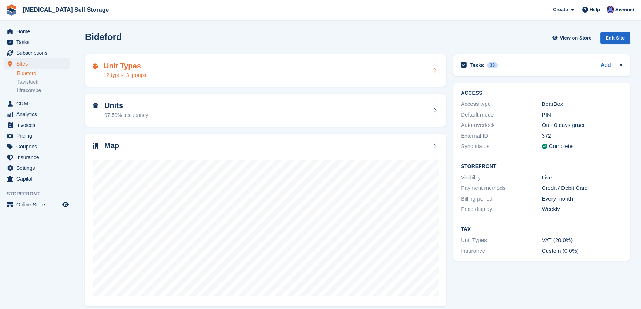
click at [223, 69] on div "Unit Types 12 types, 3 groups" at bounding box center [266, 71] width 346 height 18
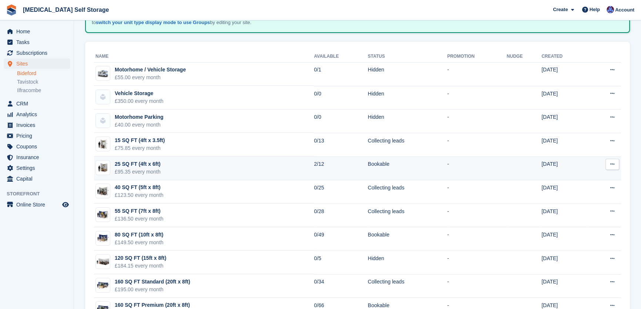
scroll to position [67, 0]
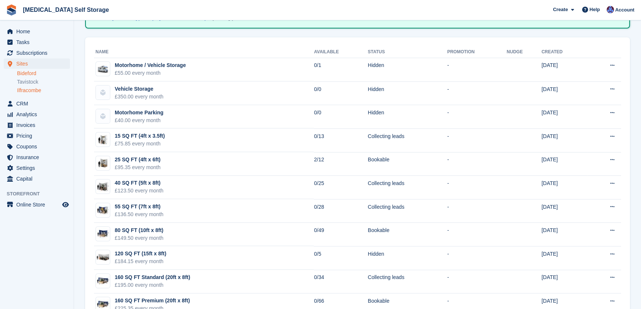
click at [32, 92] on link "Ilfracombe" at bounding box center [43, 90] width 53 height 7
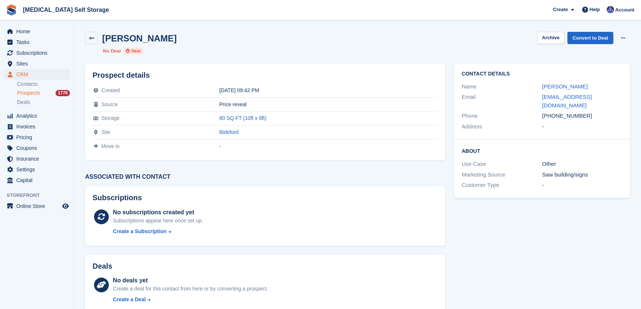
drag, startPoint x: 584, startPoint y: 106, endPoint x: 534, endPoint y: 104, distance: 50.4
click at [535, 111] on div "Phone +447595278024" at bounding box center [541, 116] width 161 height 11
copy div "+447595278024"
click at [551, 83] on link "Gareth Edwards" at bounding box center [565, 86] width 46 height 6
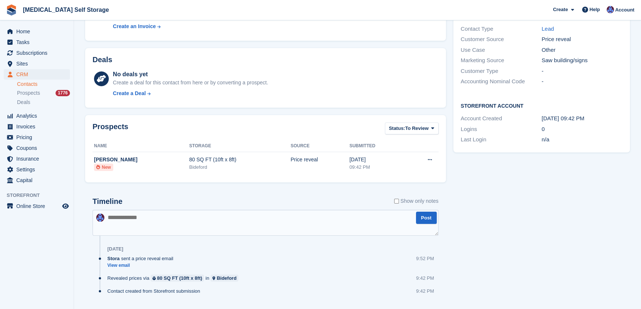
scroll to position [162, 0]
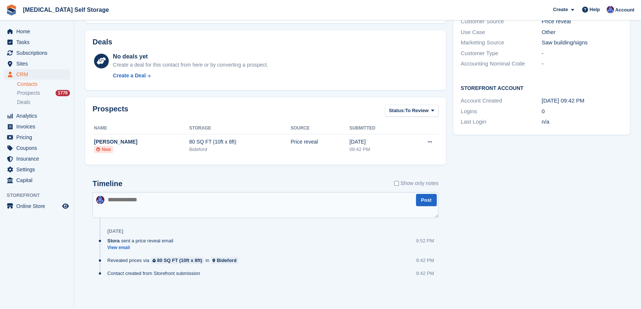
click at [106, 195] on textarea at bounding box center [266, 205] width 346 height 26
type textarea "**********"
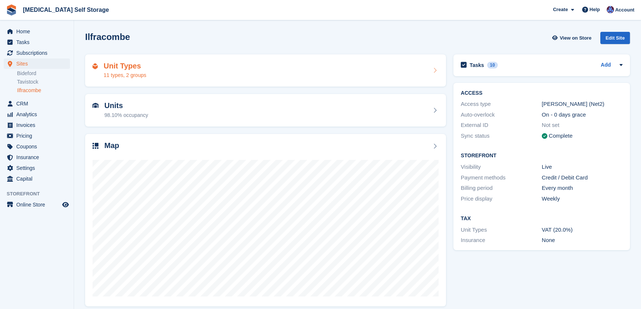
click at [159, 73] on div "Unit Types 11 types, 2 groups" at bounding box center [266, 71] width 346 height 18
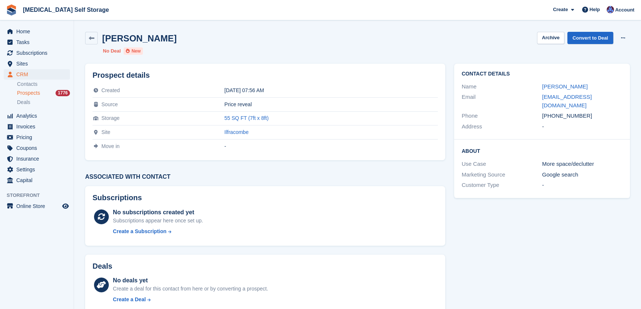
drag, startPoint x: 582, startPoint y: 107, endPoint x: 536, endPoint y: 110, distance: 46.7
click at [536, 111] on div "Phone +447427086624" at bounding box center [541, 116] width 161 height 11
copy div "+447427086624"
click at [552, 87] on link "Rod Green" at bounding box center [565, 86] width 46 height 6
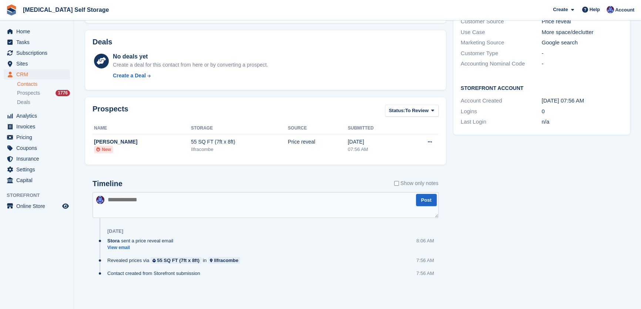
scroll to position [128, 0]
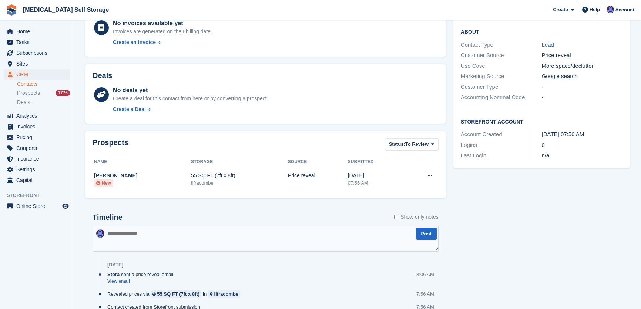
click at [108, 232] on textarea at bounding box center [266, 239] width 346 height 26
type textarea "**********"
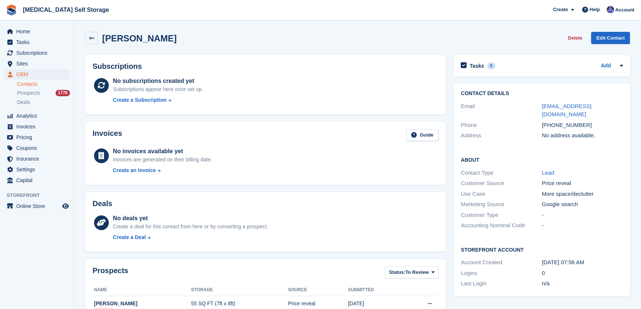
scroll to position [0, 0]
click at [34, 33] on span "Home" at bounding box center [38, 31] width 44 height 10
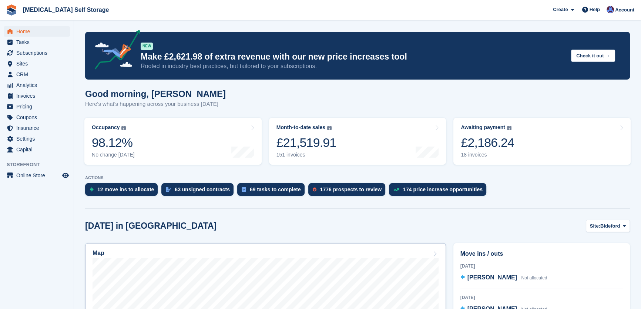
scroll to position [168, 0]
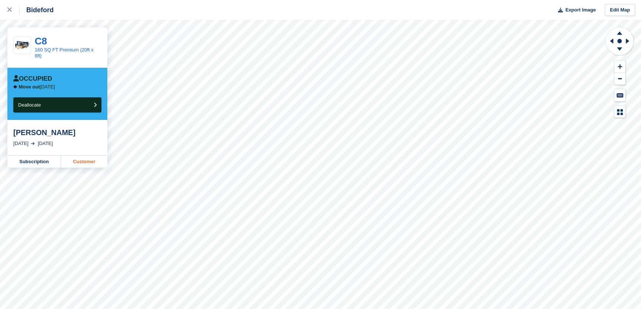
click at [85, 157] on link "Customer" at bounding box center [84, 162] width 46 height 12
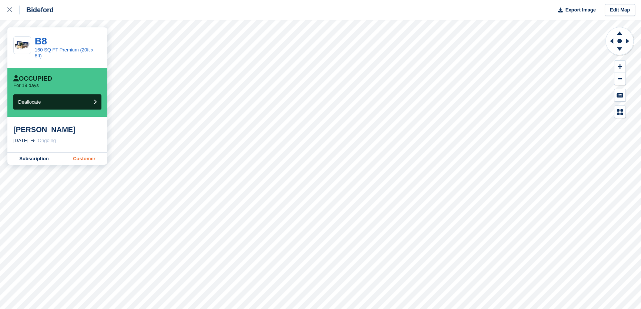
click at [87, 155] on link "Customer" at bounding box center [84, 159] width 46 height 12
click at [72, 153] on link "Customer" at bounding box center [84, 159] width 46 height 12
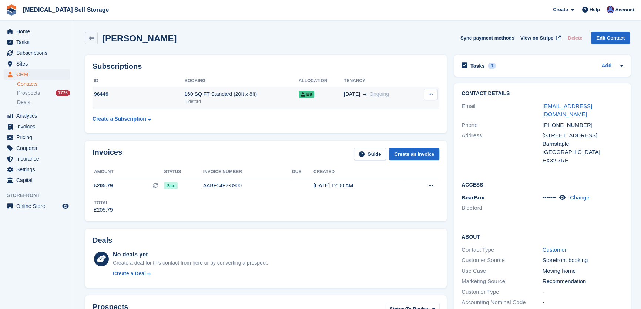
click at [429, 94] on icon at bounding box center [430, 94] width 4 height 5
click at [408, 108] on p "Cancel subscription" at bounding box center [402, 109] width 64 height 10
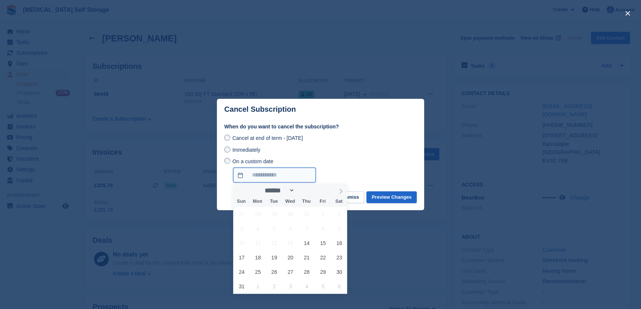
click at [263, 177] on input "On a custom date" at bounding box center [274, 175] width 83 height 15
click at [341, 192] on icon at bounding box center [341, 191] width 3 height 5
select select "*"
click at [323, 229] on span "12" at bounding box center [323, 228] width 14 height 14
type input "**********"
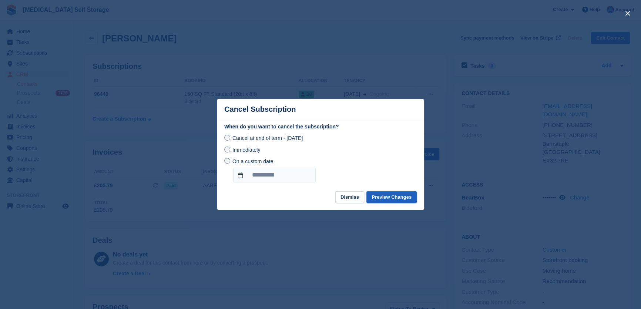
click at [397, 197] on button "Preview Changes" at bounding box center [391, 197] width 50 height 12
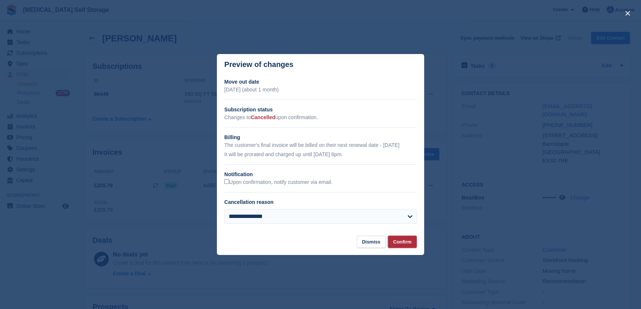
click at [400, 243] on button "Confirm" at bounding box center [402, 242] width 29 height 12
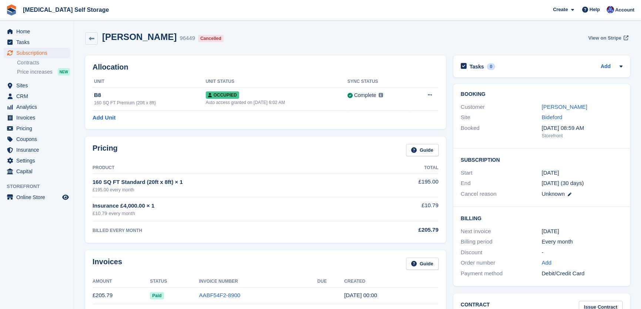
click at [606, 37] on span "View on Stripe" at bounding box center [604, 37] width 33 height 7
click at [556, 105] on link "Miss Suzanne Hayes" at bounding box center [564, 107] width 46 height 6
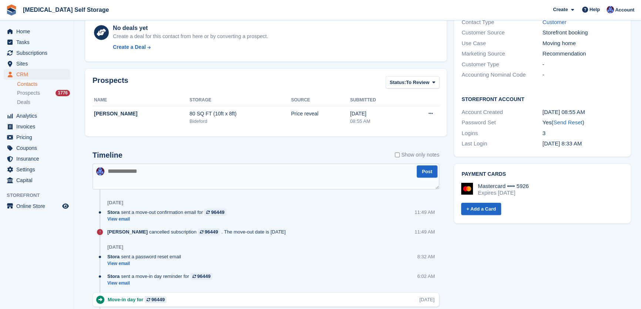
scroll to position [336, 0]
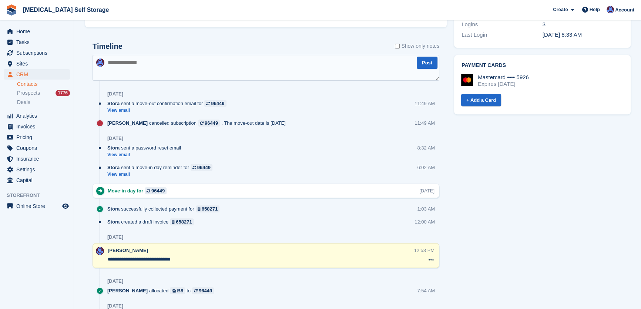
click at [110, 62] on textarea at bounding box center [266, 68] width 347 height 26
type textarea "**********"
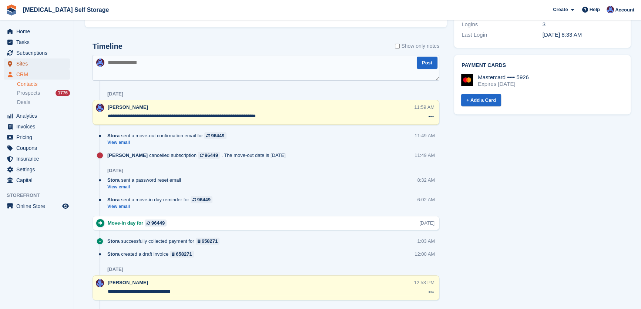
click at [28, 65] on span "Sites" at bounding box center [38, 63] width 44 height 10
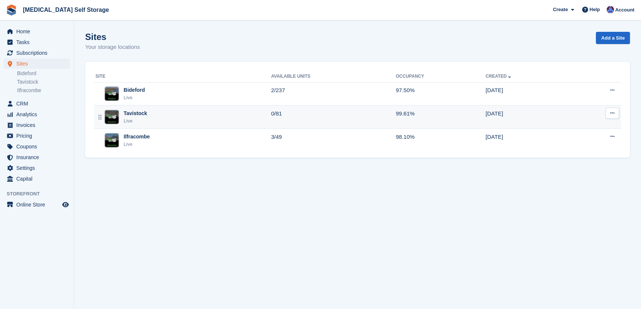
click at [137, 110] on div "Tavistock" at bounding box center [136, 114] width 24 height 8
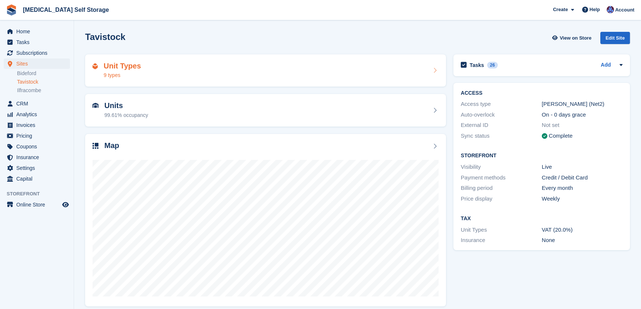
click at [130, 74] on div "9 types" at bounding box center [122, 75] width 37 height 8
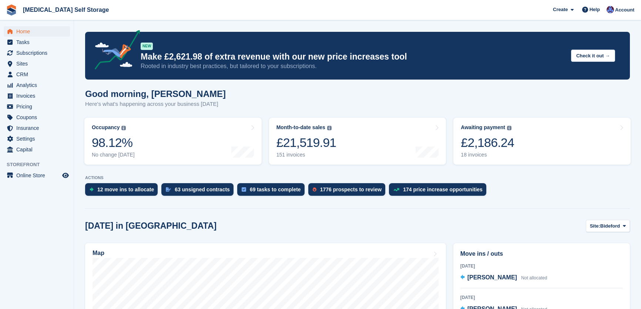
scroll to position [168, 0]
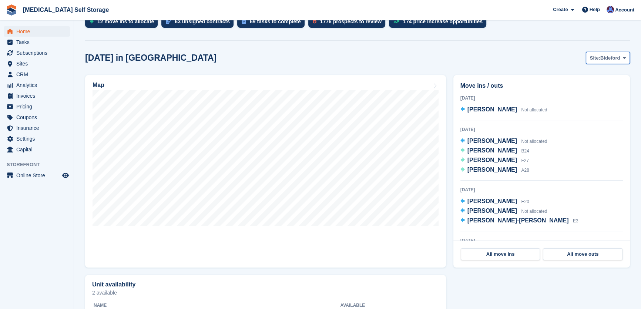
click at [624, 56] on icon at bounding box center [624, 58] width 3 height 5
click at [594, 91] on link "Tavistock" at bounding box center [594, 88] width 64 height 13
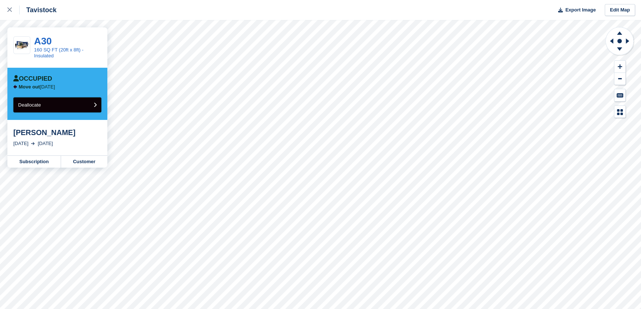
click at [94, 105] on icon "submit" at bounding box center [95, 104] width 3 height 5
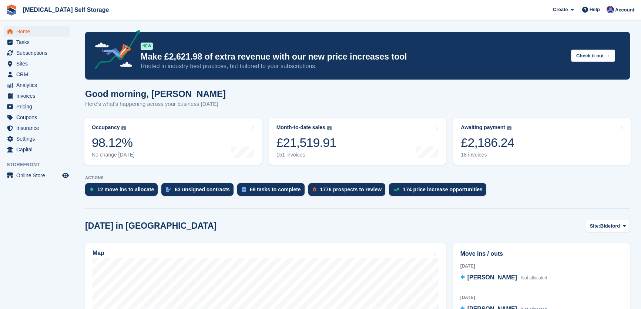
scroll to position [168, 0]
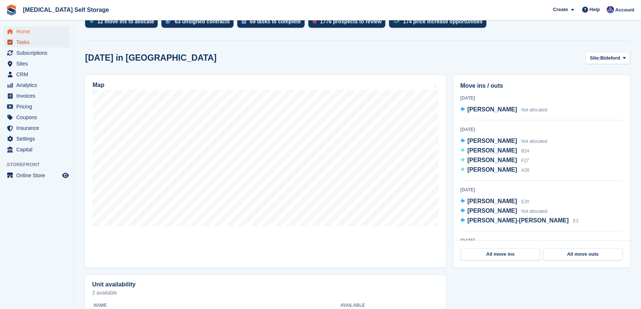
click at [32, 43] on span "Tasks" at bounding box center [38, 42] width 44 height 10
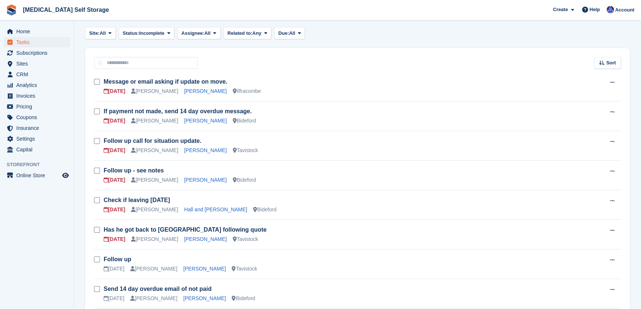
scroll to position [101, 0]
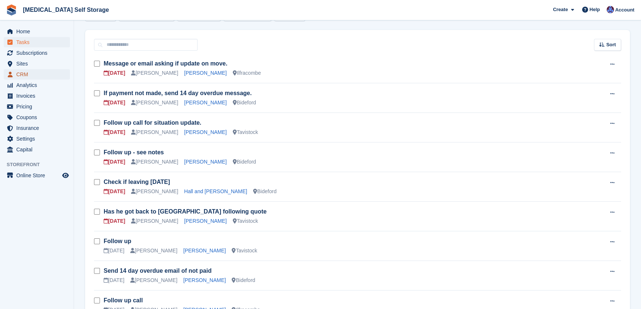
click at [29, 74] on span "CRM" at bounding box center [38, 74] width 44 height 10
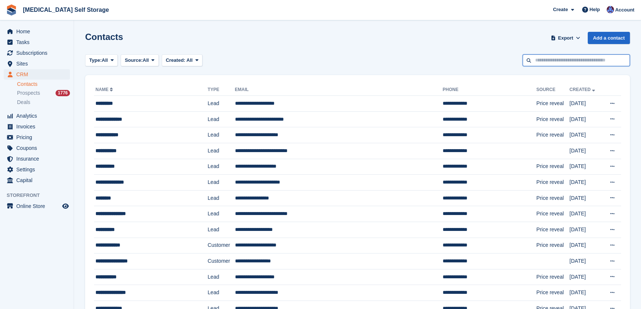
click at [547, 59] on input "text" at bounding box center [575, 60] width 107 height 12
type input "**********"
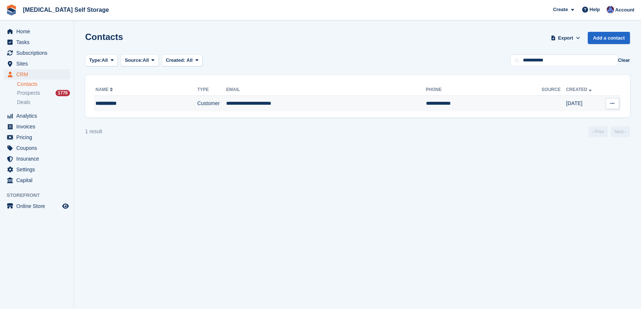
click at [296, 101] on td "**********" at bounding box center [325, 104] width 199 height 16
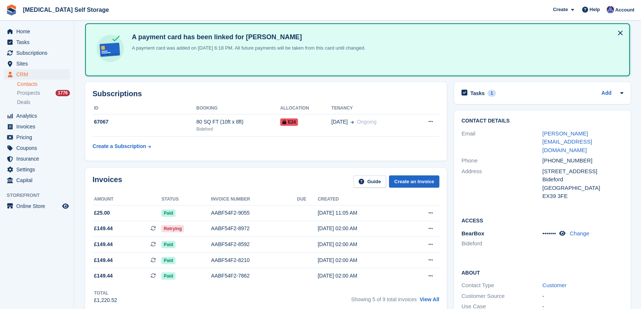
scroll to position [33, 0]
click at [478, 94] on h2 "Tasks" at bounding box center [477, 93] width 14 height 7
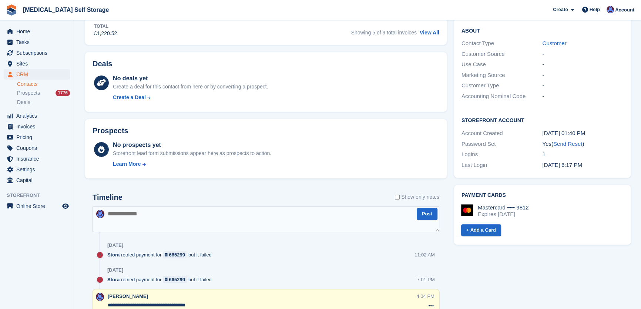
scroll to position [336, 0]
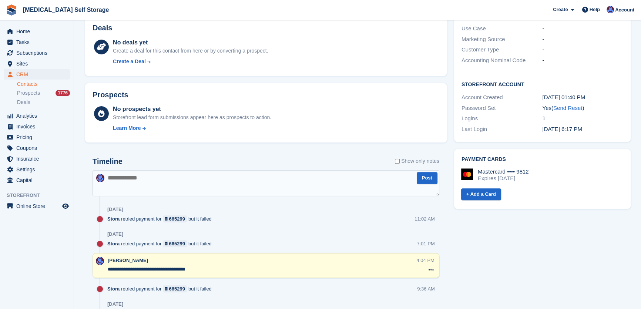
click at [118, 176] on textarea at bounding box center [266, 183] width 347 height 26
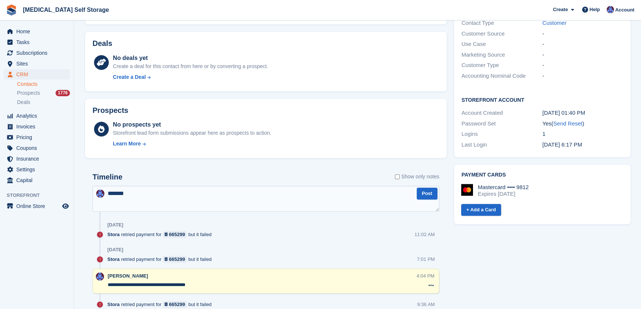
scroll to position [403, 0]
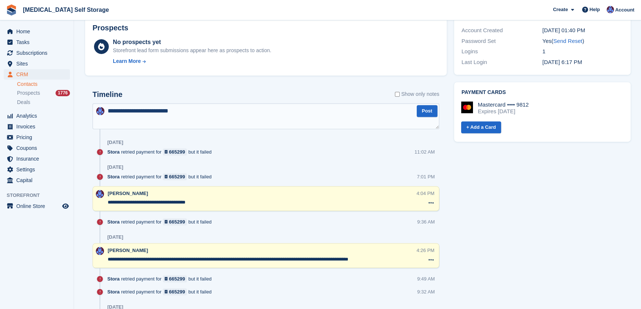
click at [175, 111] on textarea "**********" at bounding box center [266, 116] width 347 height 26
type textarea "**********"
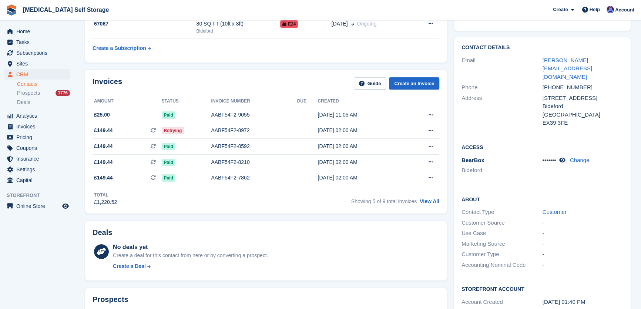
scroll to position [33, 0]
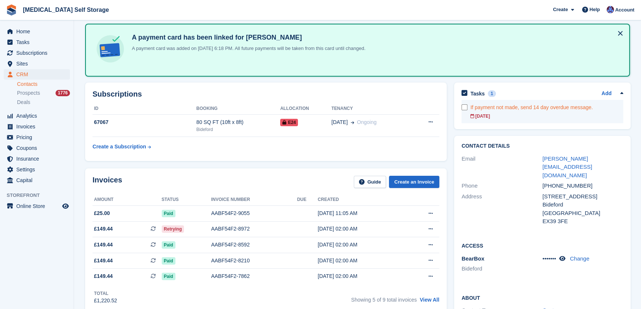
click at [503, 107] on div "If payment not made, send 14 day overdue message." at bounding box center [546, 108] width 153 height 8
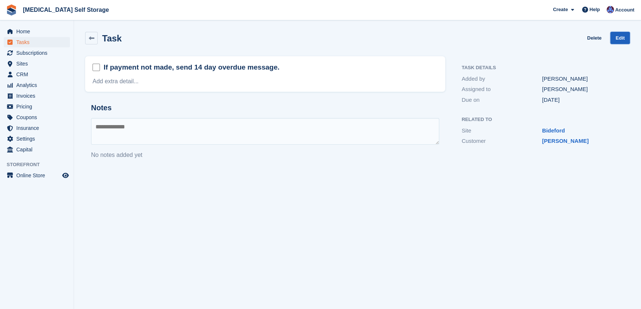
click at [619, 39] on link "Edit" at bounding box center [620, 38] width 20 height 12
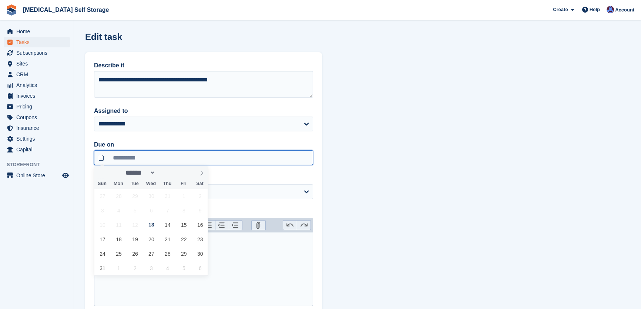
click at [306, 161] on input "**********" at bounding box center [203, 157] width 219 height 15
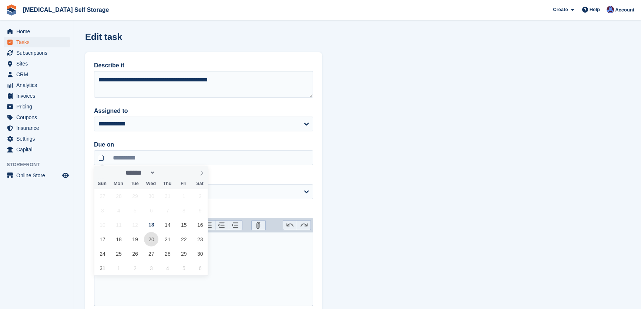
click at [149, 238] on span "20" at bounding box center [151, 239] width 14 height 14
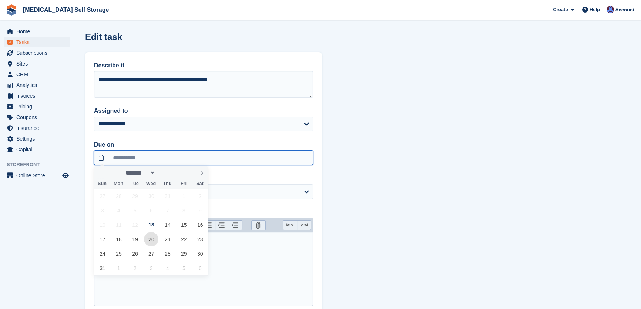
type input "**********"
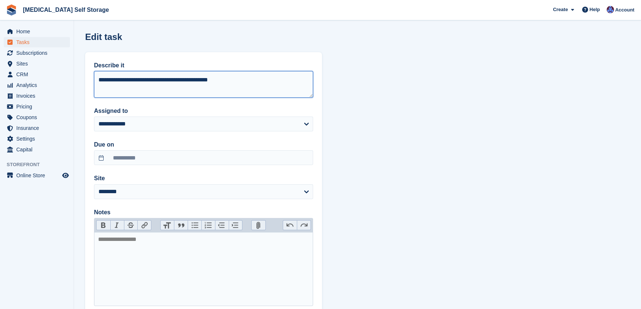
click at [176, 80] on textarea "**********" at bounding box center [203, 84] width 219 height 27
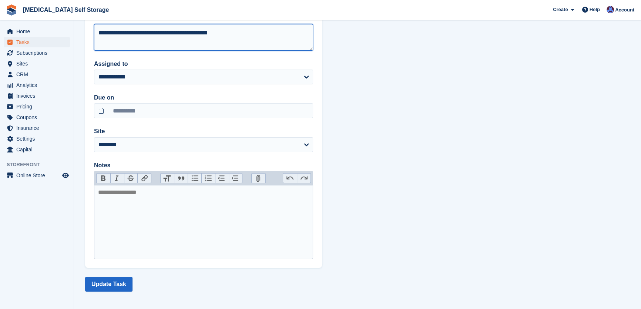
scroll to position [49, 0]
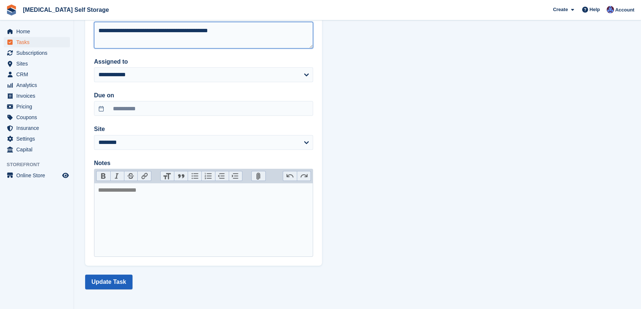
type textarea "**********"
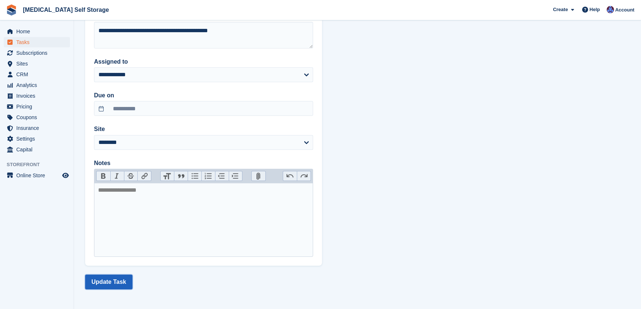
click at [115, 280] on button "Update Task" at bounding box center [108, 282] width 47 height 15
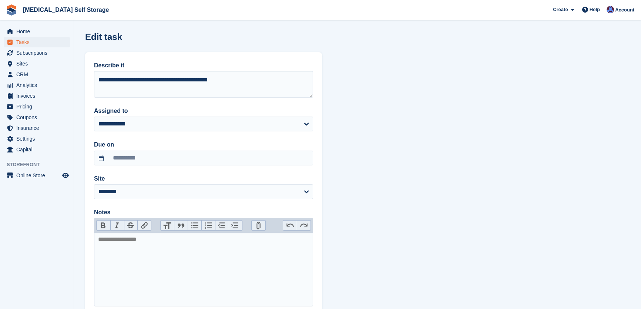
scroll to position [49, 0]
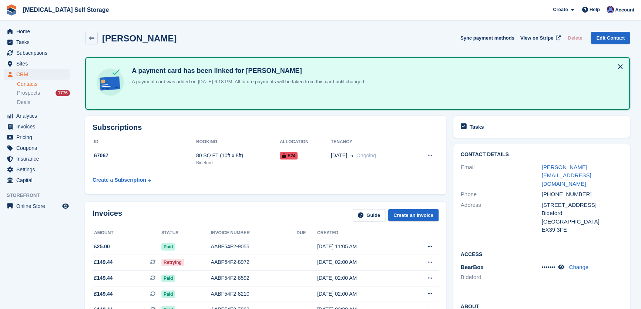
scroll to position [33, 0]
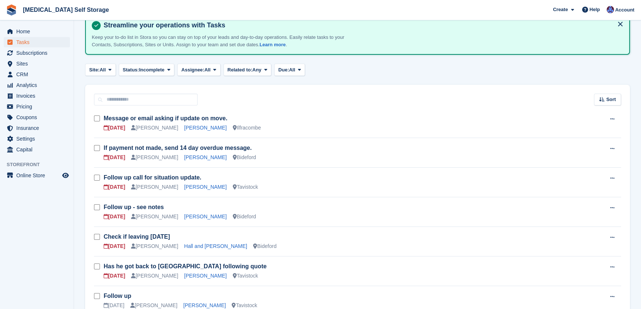
scroll to position [101, 0]
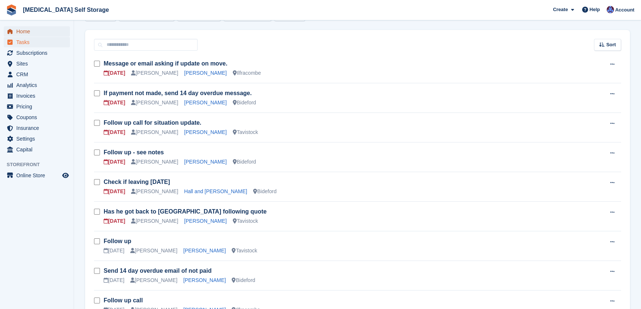
click at [21, 30] on span "Home" at bounding box center [38, 31] width 44 height 10
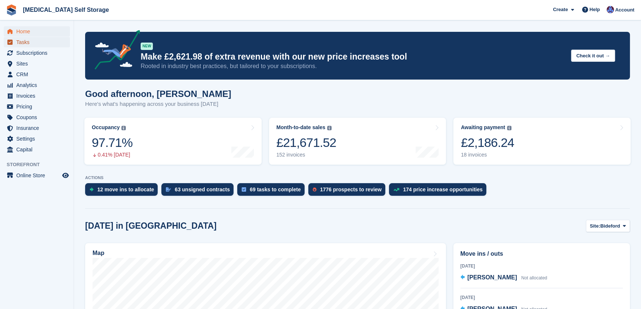
click at [26, 44] on span "Tasks" at bounding box center [38, 42] width 44 height 10
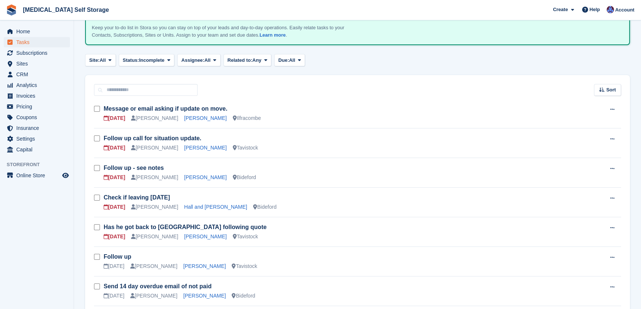
scroll to position [67, 0]
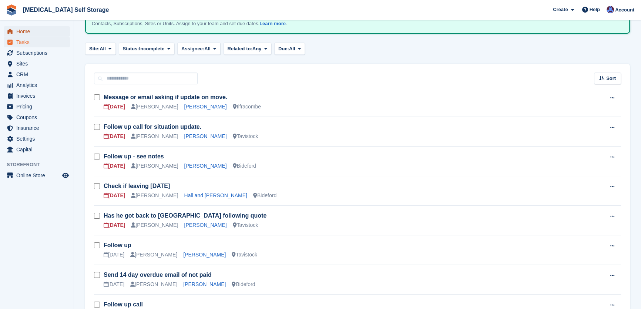
click at [28, 31] on span "Home" at bounding box center [38, 31] width 44 height 10
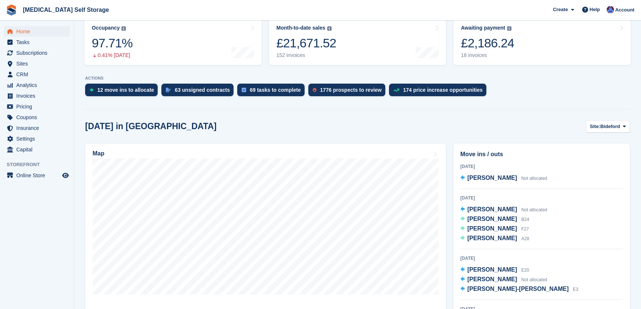
scroll to position [101, 0]
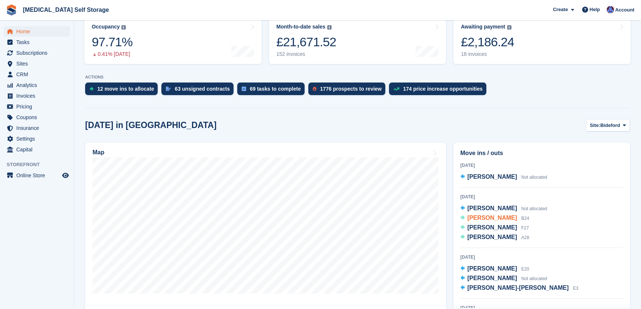
click at [486, 215] on span "[PERSON_NAME]" at bounding box center [492, 218] width 50 height 6
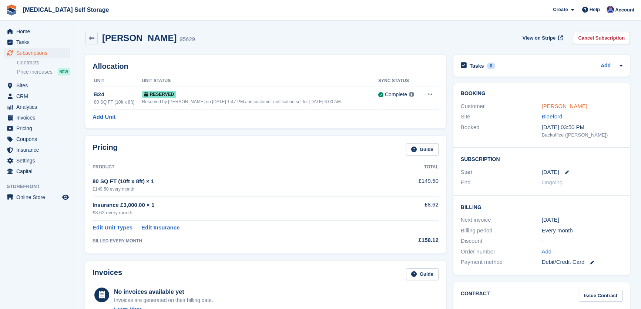
click at [565, 105] on link "David Rogers" at bounding box center [564, 106] width 46 height 6
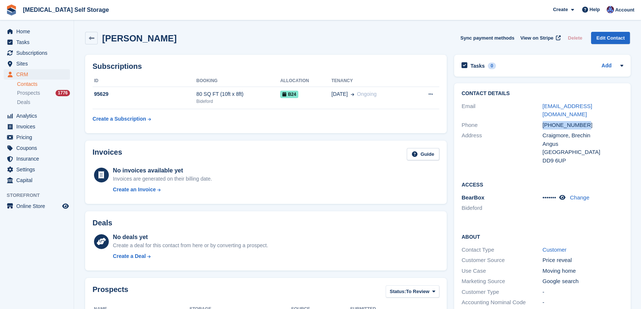
drag, startPoint x: 583, startPoint y: 114, endPoint x: 538, endPoint y: 116, distance: 45.2
click at [538, 120] on div "Phone [PHONE_NUMBER]" at bounding box center [542, 125] width 162 height 11
copy div "[PHONE_NUMBER]"
click at [20, 74] on span "CRM" at bounding box center [38, 74] width 44 height 10
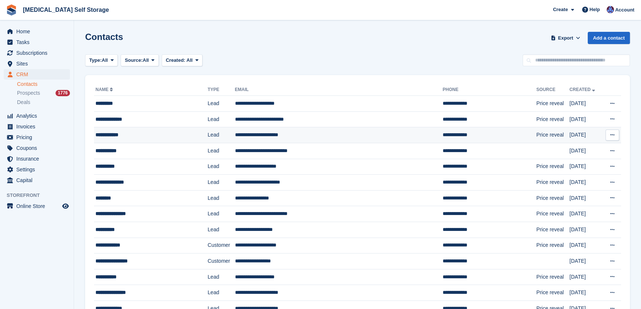
click at [208, 135] on td "Lead" at bounding box center [221, 135] width 27 height 16
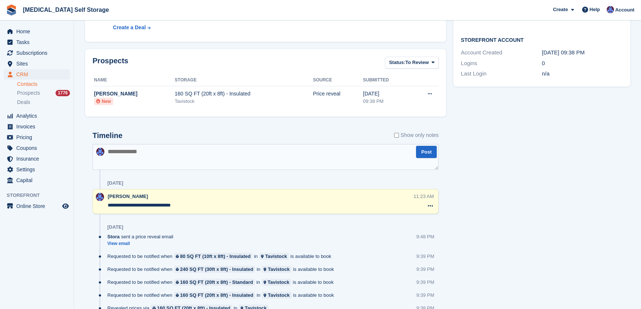
scroll to position [235, 0]
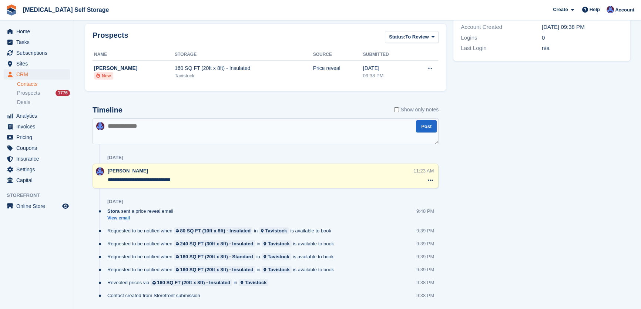
click at [110, 125] on textarea at bounding box center [266, 131] width 346 height 26
paste textarea "**********"
click at [164, 125] on textarea "**********" at bounding box center [266, 131] width 346 height 26
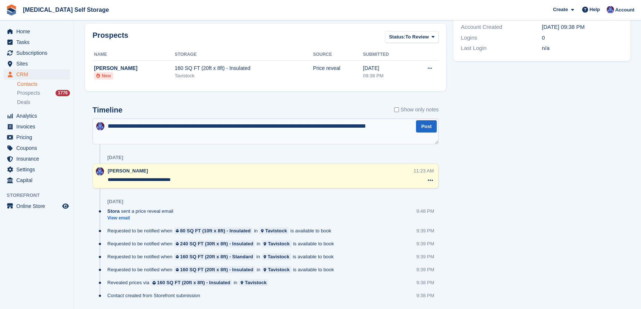
click at [403, 124] on textarea "**********" at bounding box center [266, 131] width 346 height 26
type textarea "**********"
click at [422, 125] on button "Post" at bounding box center [426, 126] width 21 height 12
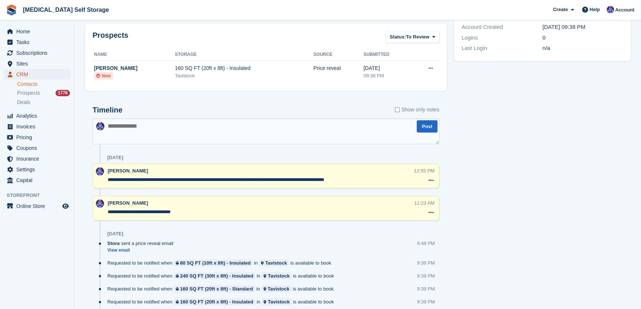
click at [33, 77] on span "CRM" at bounding box center [38, 74] width 44 height 10
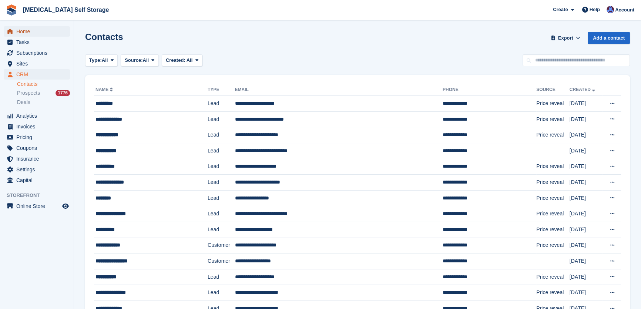
click at [28, 30] on span "Home" at bounding box center [38, 31] width 44 height 10
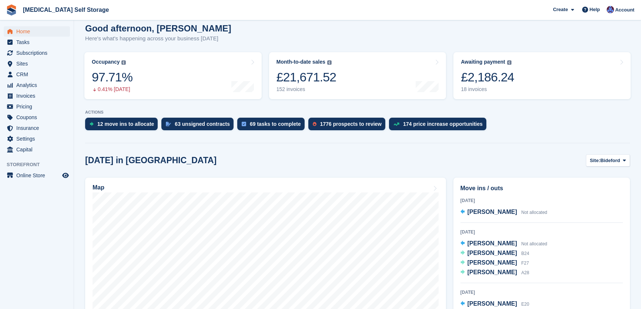
scroll to position [67, 0]
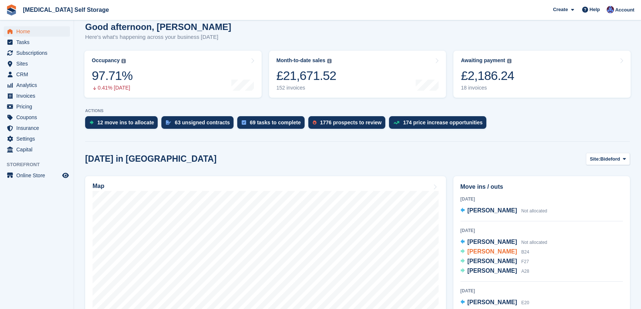
click at [498, 252] on span "David Rogers" at bounding box center [492, 251] width 50 height 6
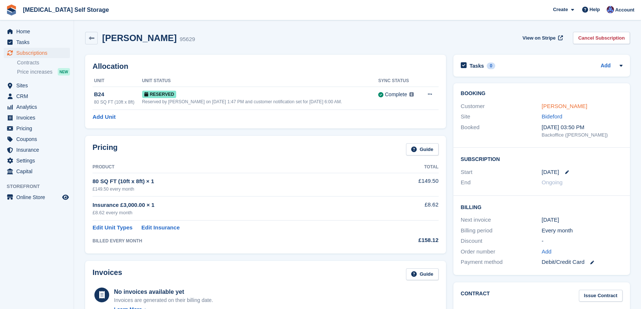
click at [554, 106] on link "[PERSON_NAME]" at bounding box center [564, 106] width 46 height 6
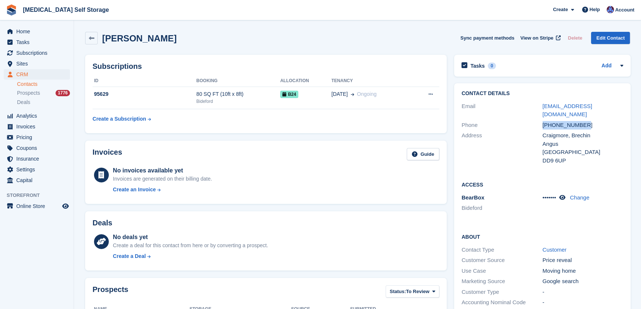
drag, startPoint x: 583, startPoint y: 116, endPoint x: 541, endPoint y: 115, distance: 42.2
click at [541, 120] on div "Phone [PHONE_NUMBER]" at bounding box center [542, 125] width 162 height 11
copy div "[PHONE_NUMBER]"
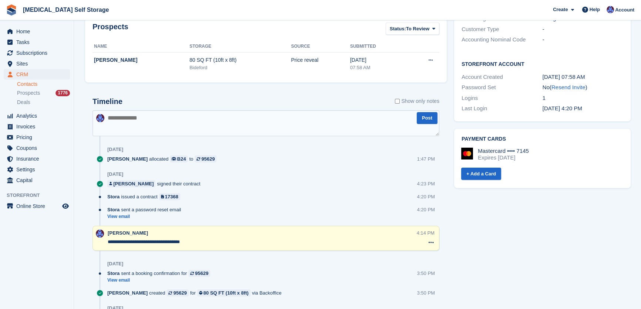
scroll to position [269, 0]
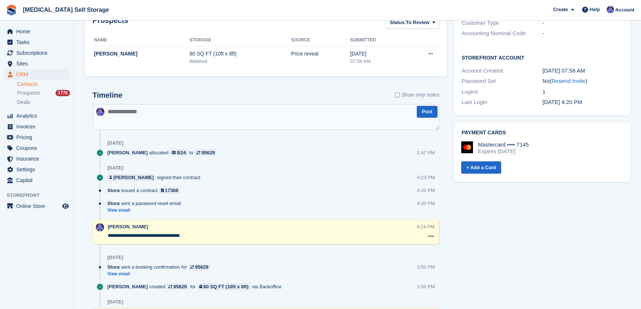
click at [121, 112] on textarea at bounding box center [266, 117] width 347 height 26
type textarea "**********"
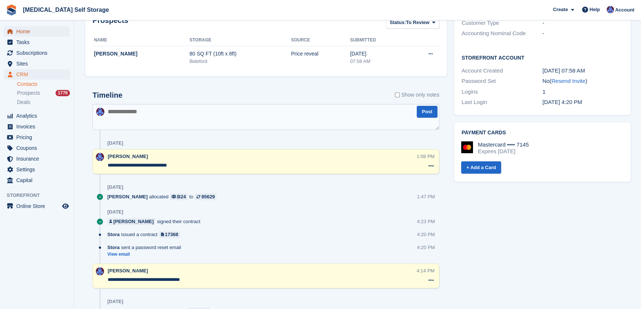
click at [30, 30] on span "Home" at bounding box center [38, 31] width 44 height 10
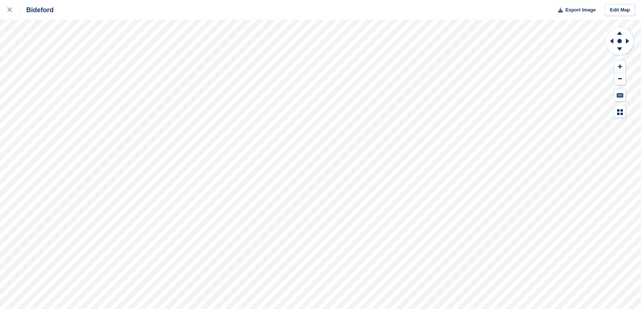
click at [98, 100] on div "Bideford Export Image Edit Map" at bounding box center [320, 154] width 641 height 309
click at [5, 11] on link at bounding box center [10, 10] width 20 height 20
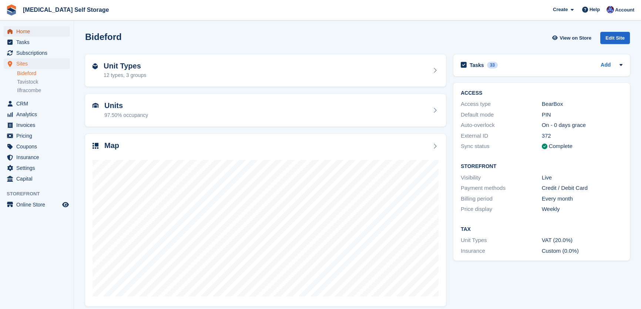
click at [17, 30] on span "Home" at bounding box center [38, 31] width 44 height 10
